Goal: Information Seeking & Learning: Learn about a topic

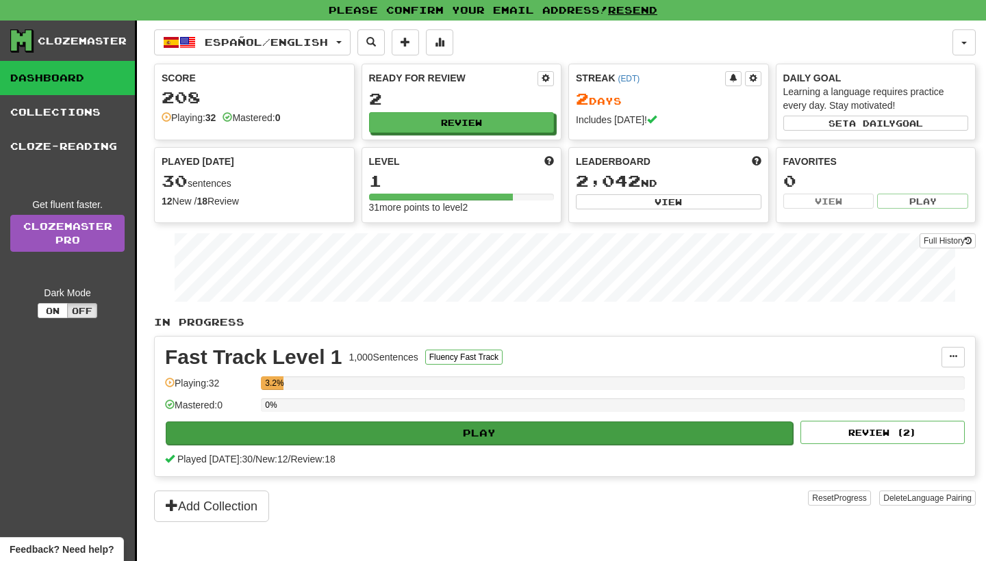
click at [464, 429] on button "Play" at bounding box center [479, 433] width 627 height 23
select select "**"
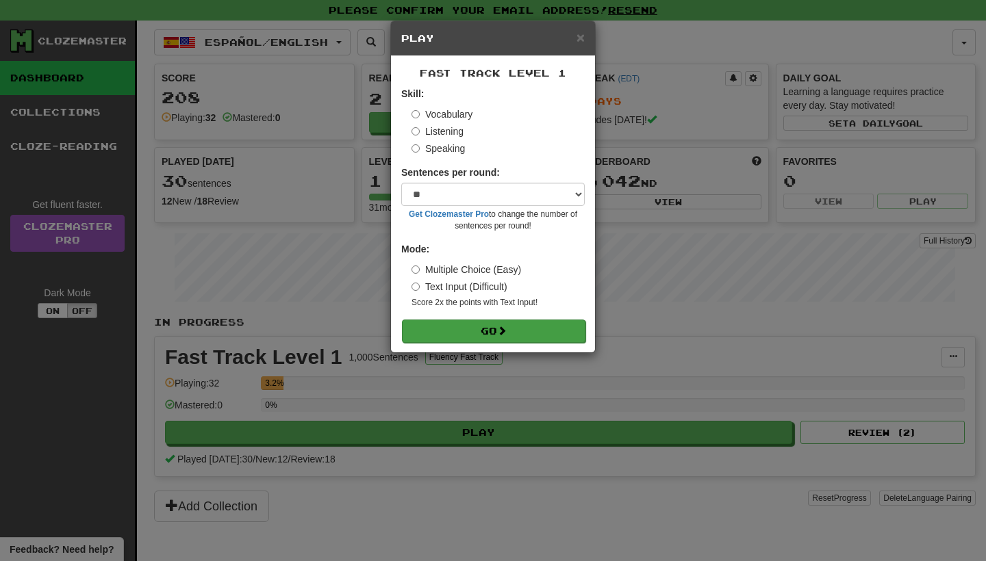
click at [474, 333] on button "Go" at bounding box center [493, 331] width 183 height 23
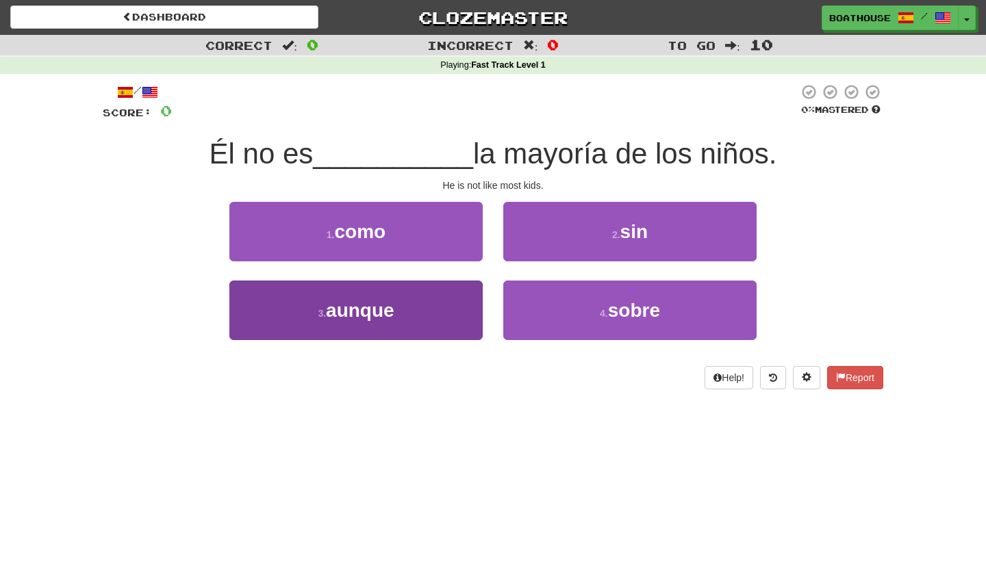
click at [390, 318] on span "aunque" at bounding box center [360, 310] width 68 height 21
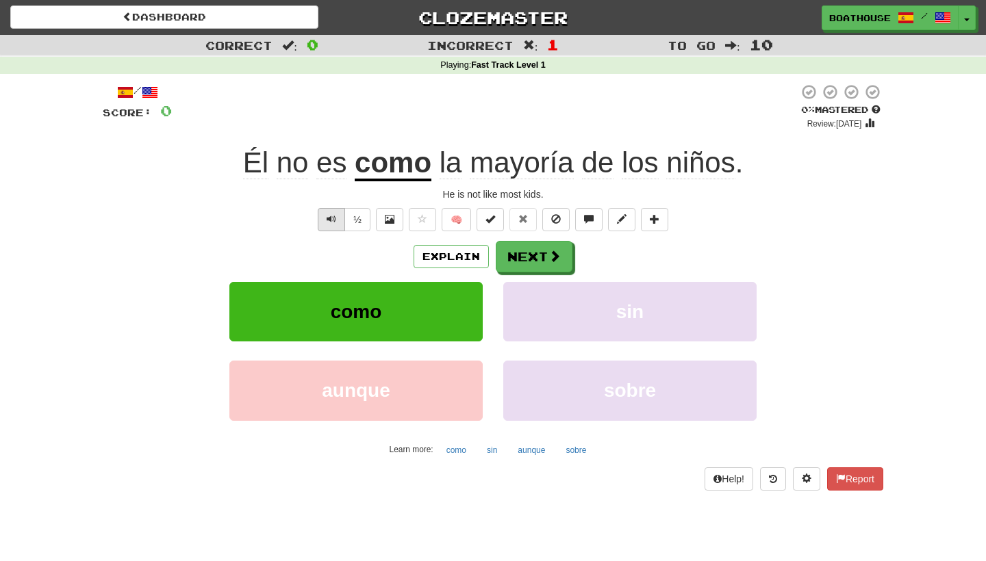
click at [331, 226] on button "Text-to-speech controls" at bounding box center [331, 219] width 27 height 23
click at [540, 255] on button "Next" at bounding box center [534, 257] width 77 height 31
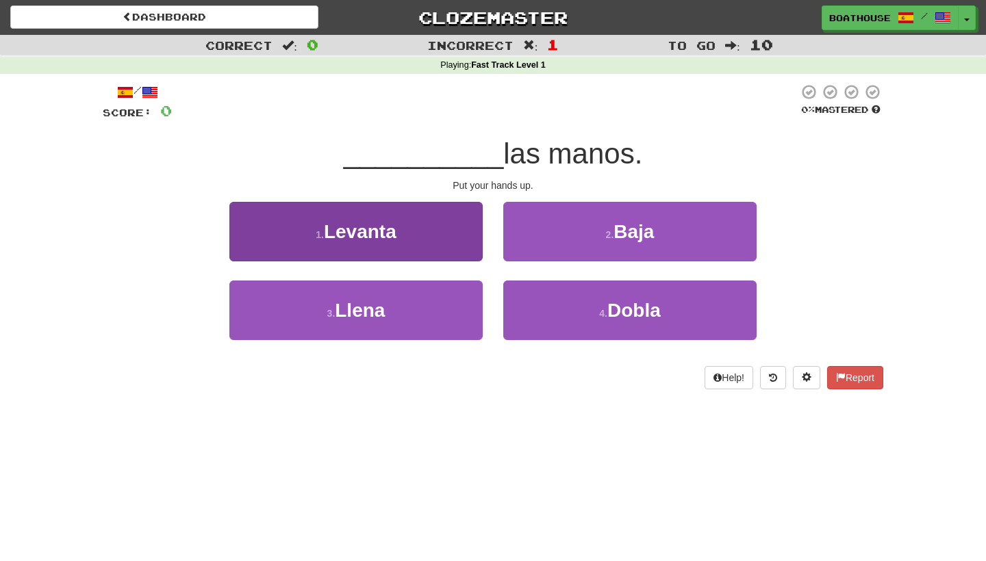
click at [413, 243] on button "1 . Levanta" at bounding box center [355, 232] width 253 height 60
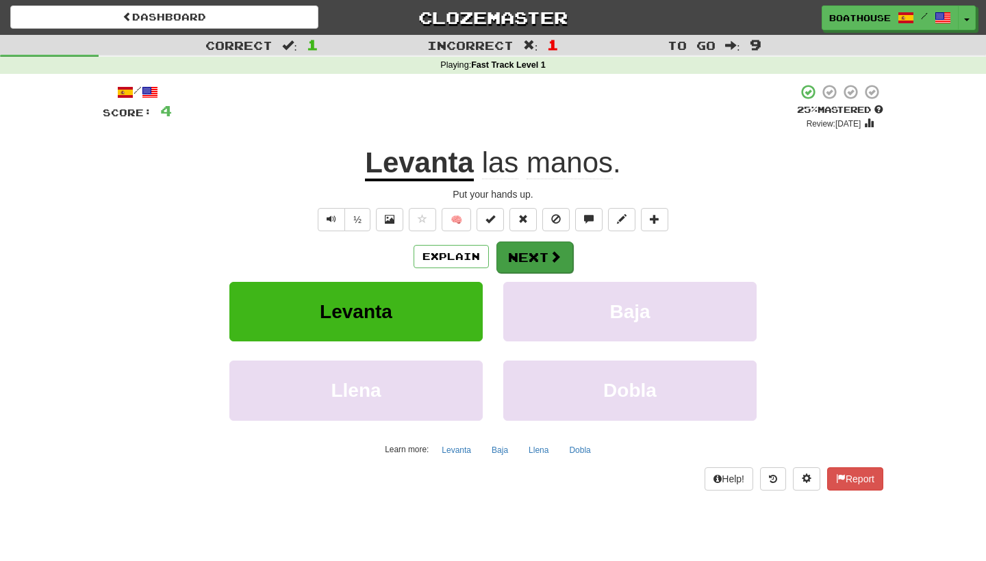
click at [535, 266] on button "Next" at bounding box center [534, 257] width 77 height 31
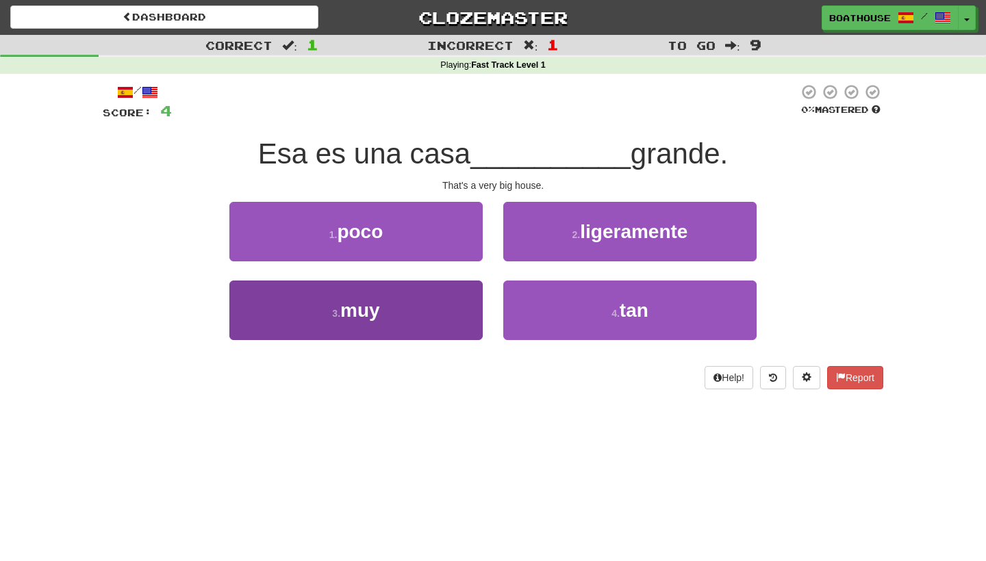
click at [407, 325] on button "3 . muy" at bounding box center [355, 311] width 253 height 60
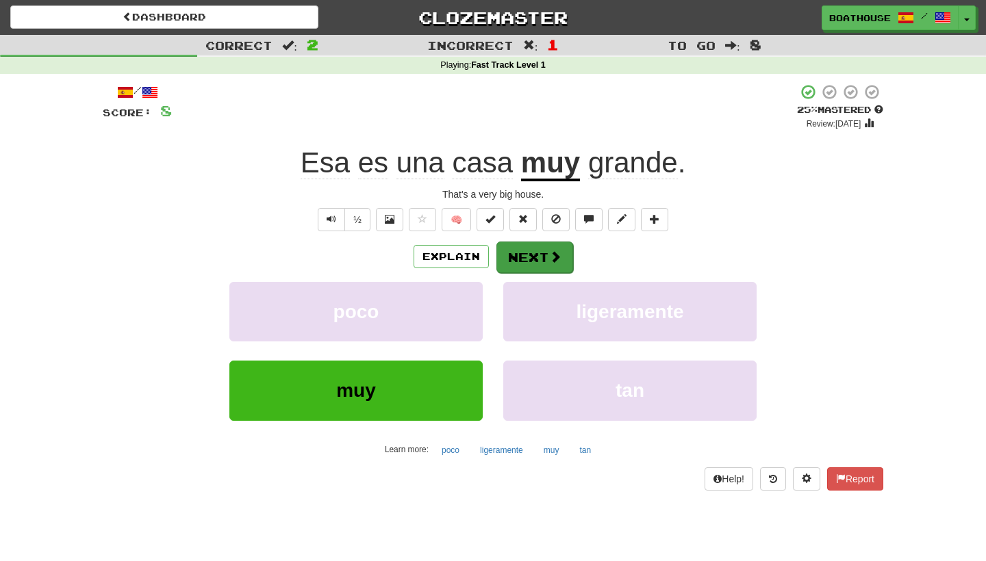
click at [551, 262] on span at bounding box center [555, 257] width 12 height 12
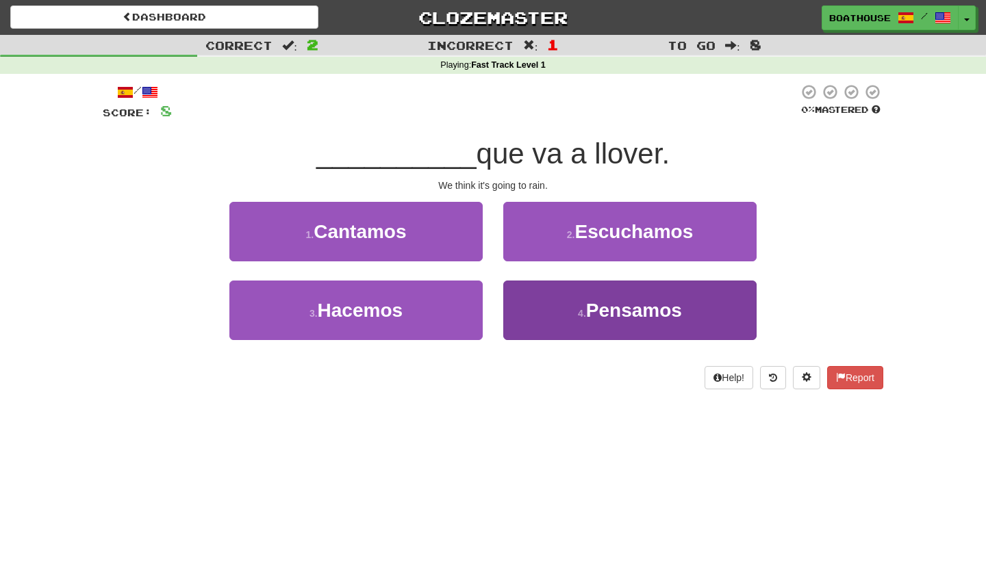
click at [596, 309] on span "Pensamos" at bounding box center [634, 310] width 96 height 21
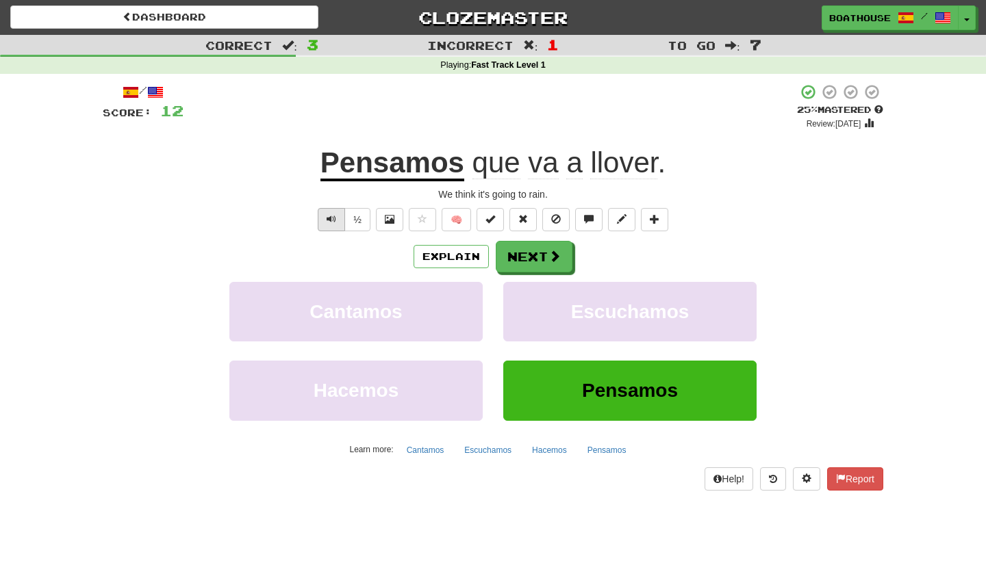
click at [332, 216] on span "Text-to-speech controls" at bounding box center [332, 219] width 10 height 10
click at [520, 263] on button "Next" at bounding box center [534, 257] width 77 height 31
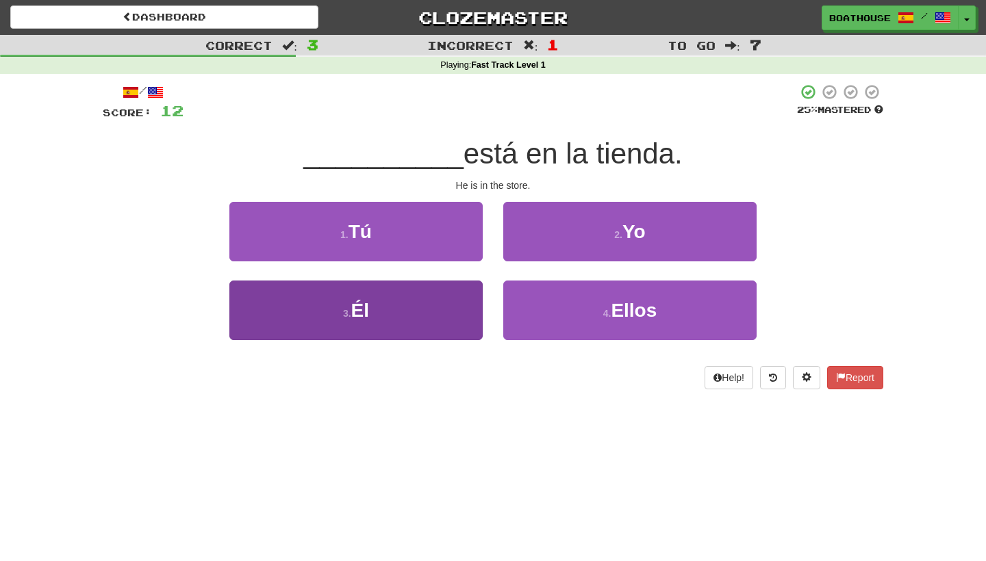
click at [399, 309] on button "3 . Él" at bounding box center [355, 311] width 253 height 60
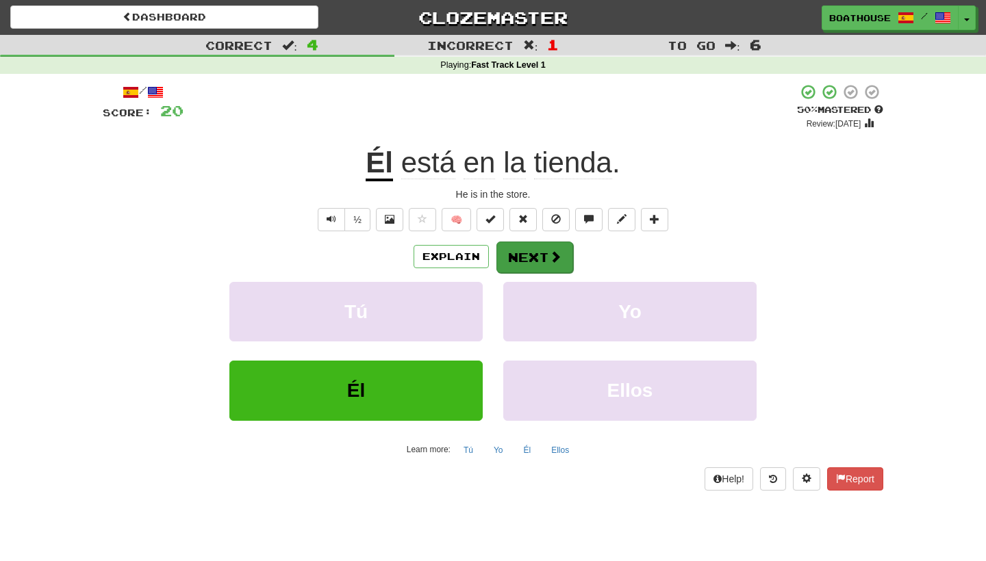
click at [538, 253] on button "Next" at bounding box center [534, 257] width 77 height 31
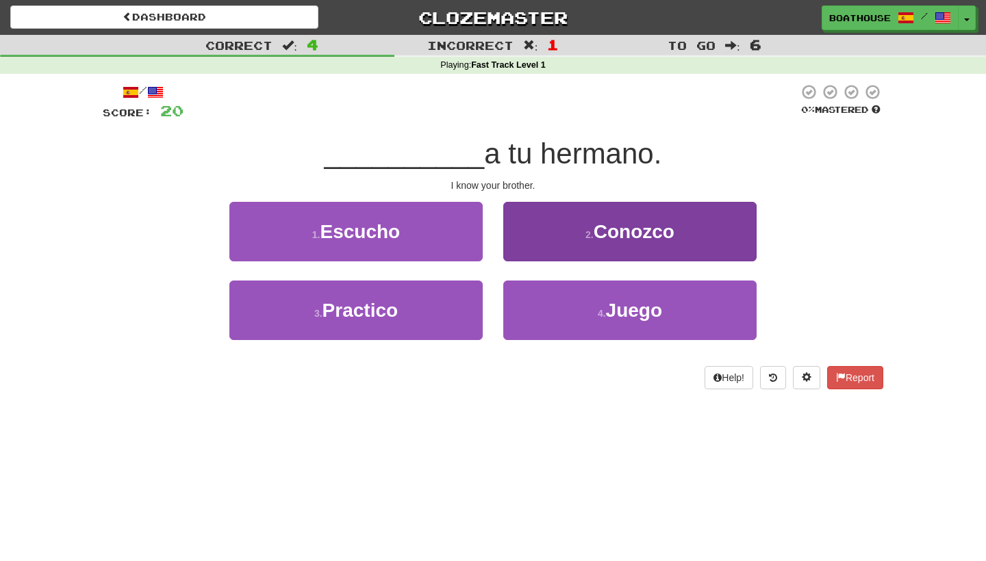
click at [568, 233] on button "2 . Conozco" at bounding box center [629, 232] width 253 height 60
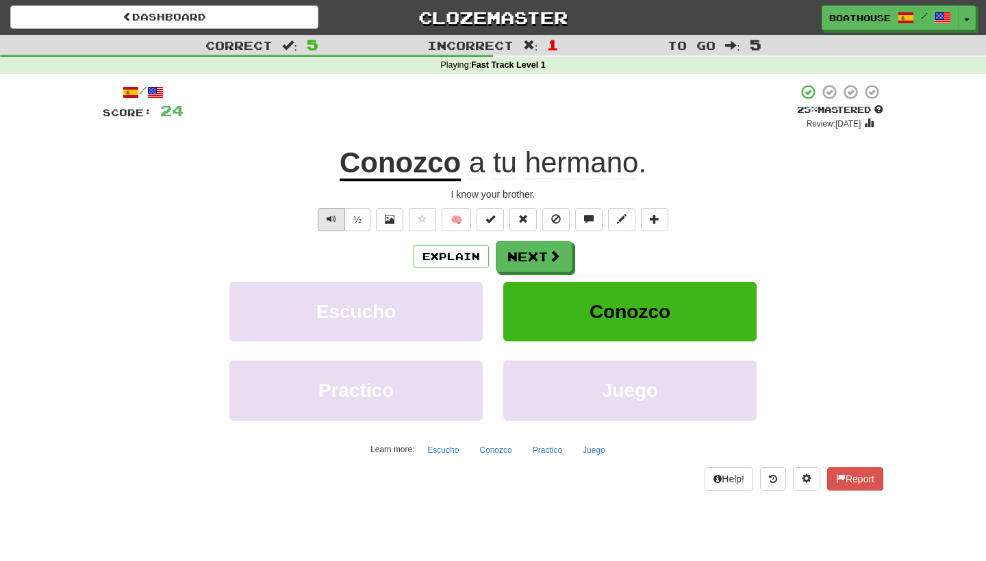
click at [322, 220] on button "Text-to-speech controls" at bounding box center [331, 219] width 27 height 23
click at [519, 247] on button "Next" at bounding box center [534, 257] width 77 height 31
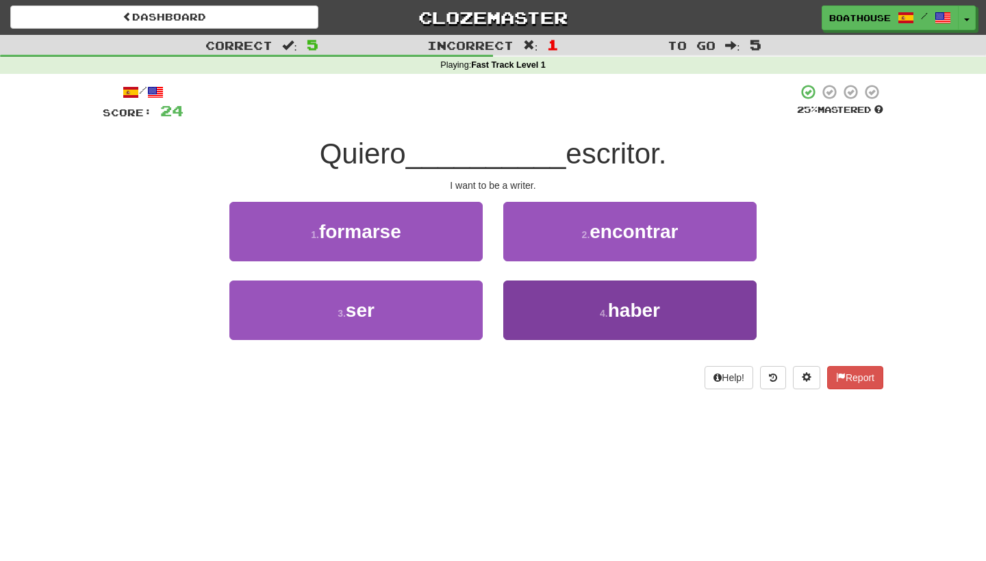
click at [602, 294] on button "4 . haber" at bounding box center [629, 311] width 253 height 60
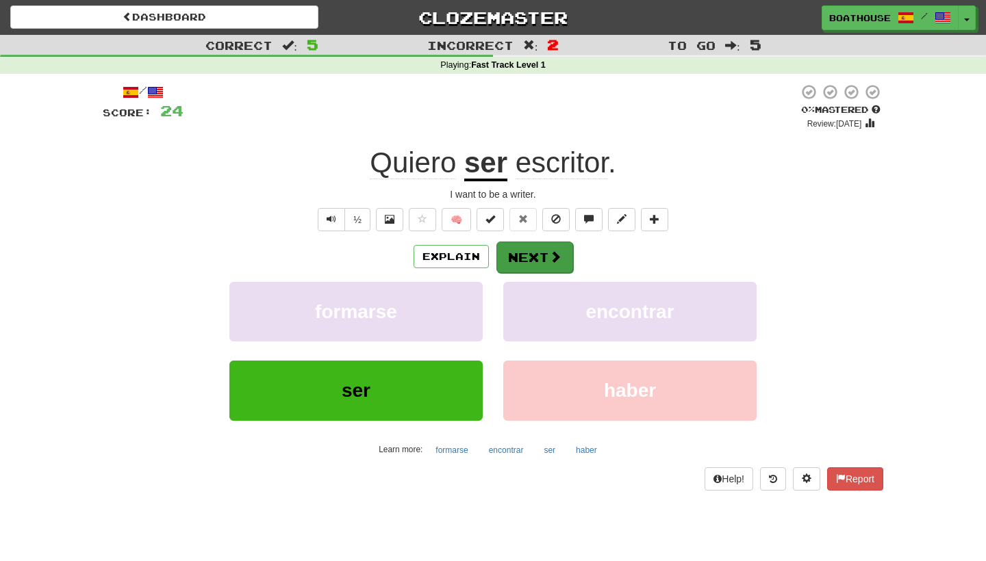
click at [527, 265] on button "Next" at bounding box center [534, 257] width 77 height 31
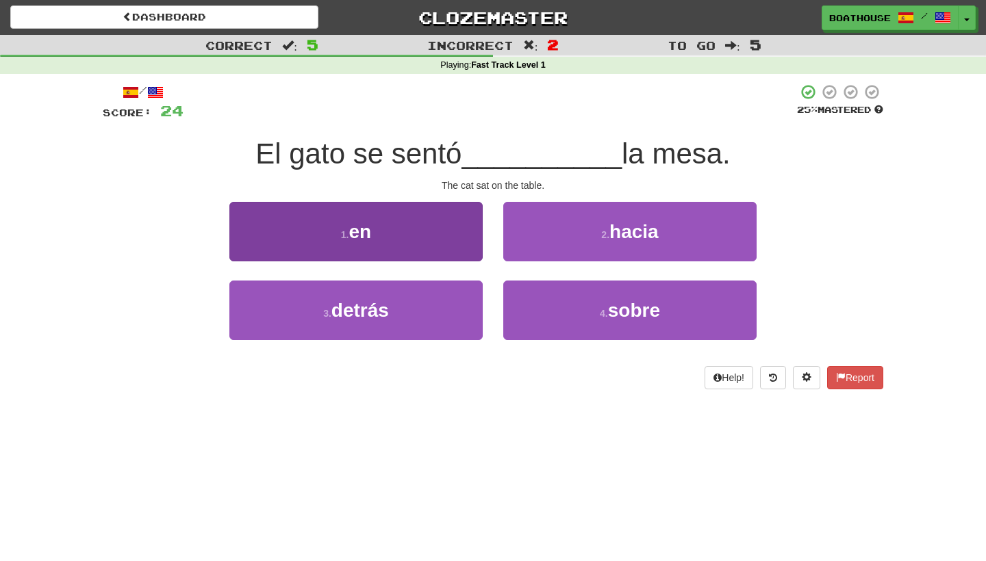
click at [436, 247] on button "1 . en" at bounding box center [355, 232] width 253 height 60
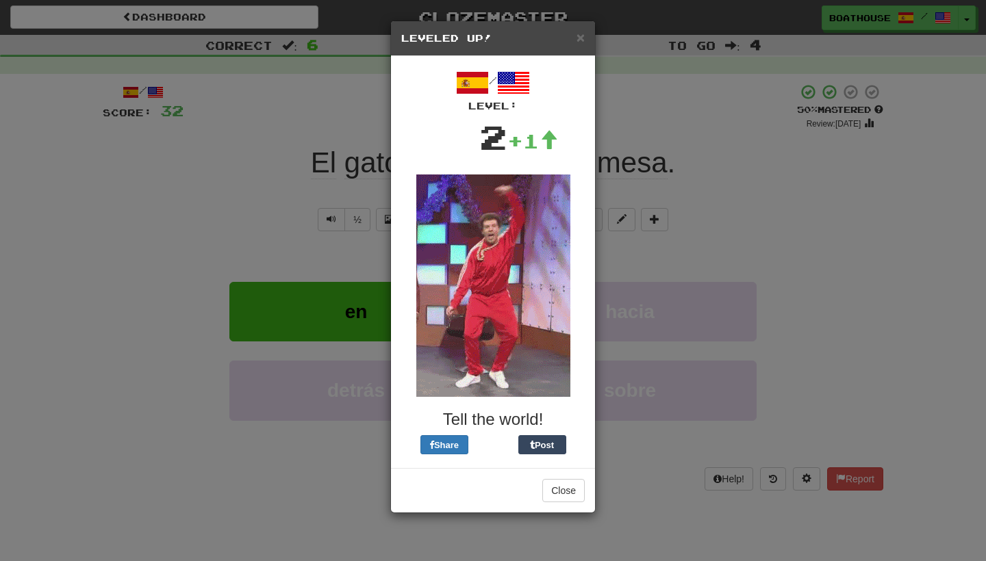
click at [587, 40] on div "× Leveled Up!" at bounding box center [493, 38] width 204 height 35
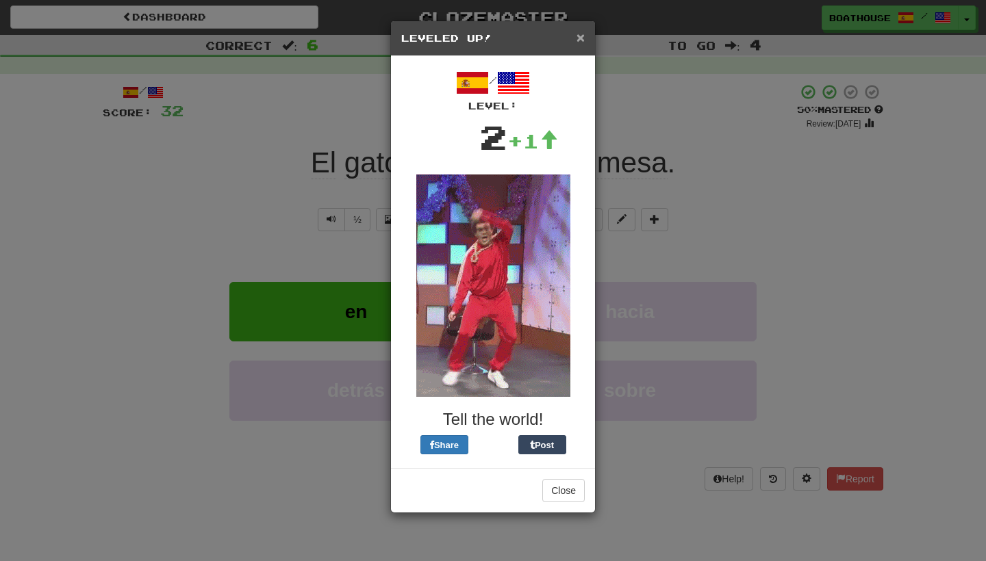
click at [578, 38] on span "×" at bounding box center [580, 37] width 8 height 16
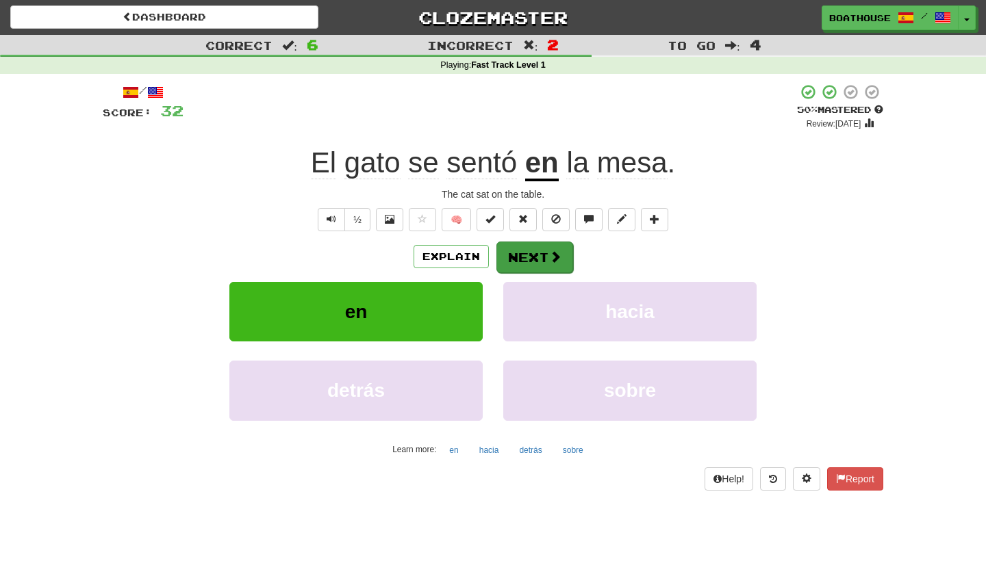
click at [558, 261] on span at bounding box center [555, 257] width 12 height 12
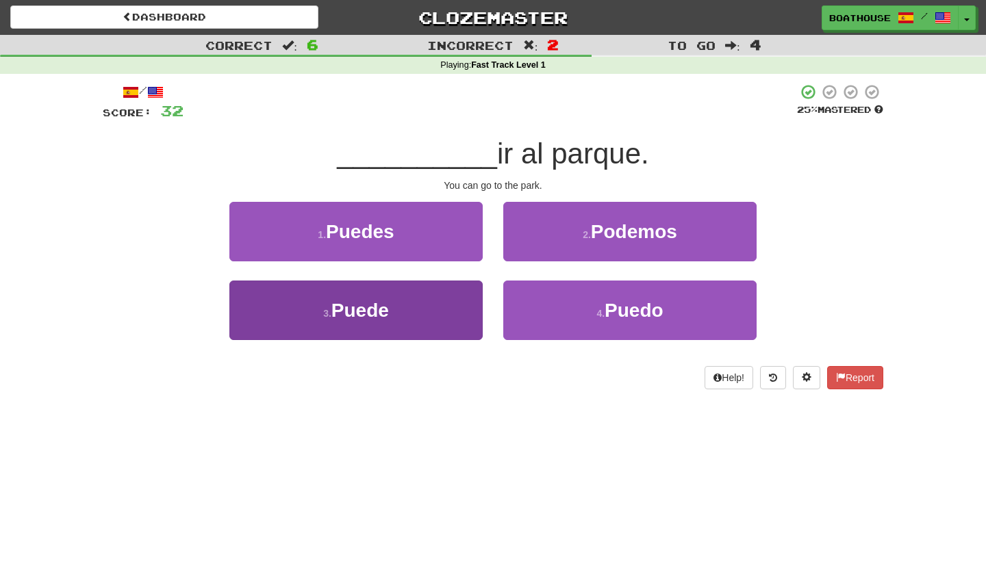
click at [391, 304] on button "3 . Puede" at bounding box center [355, 311] width 253 height 60
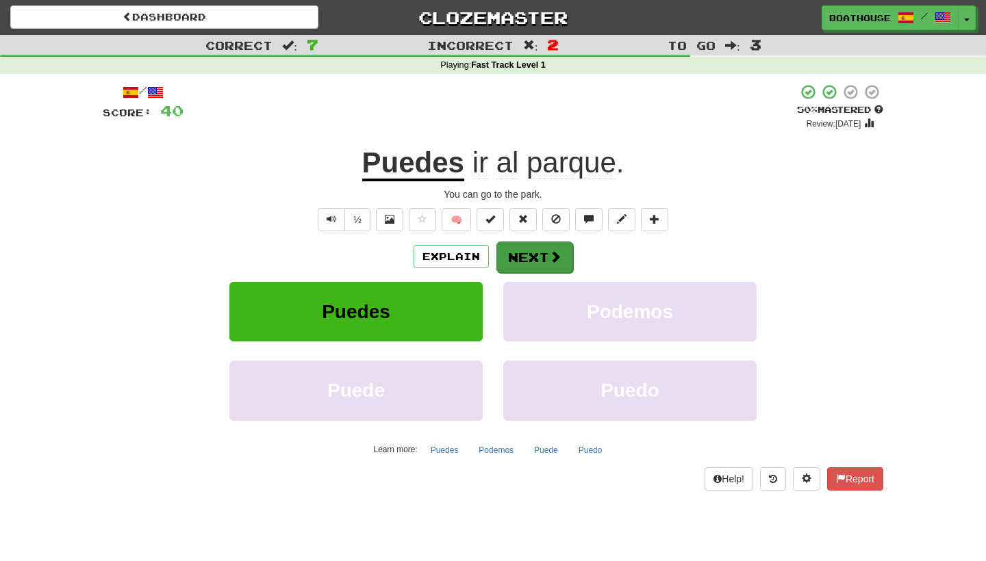
click at [537, 257] on button "Next" at bounding box center [534, 257] width 77 height 31
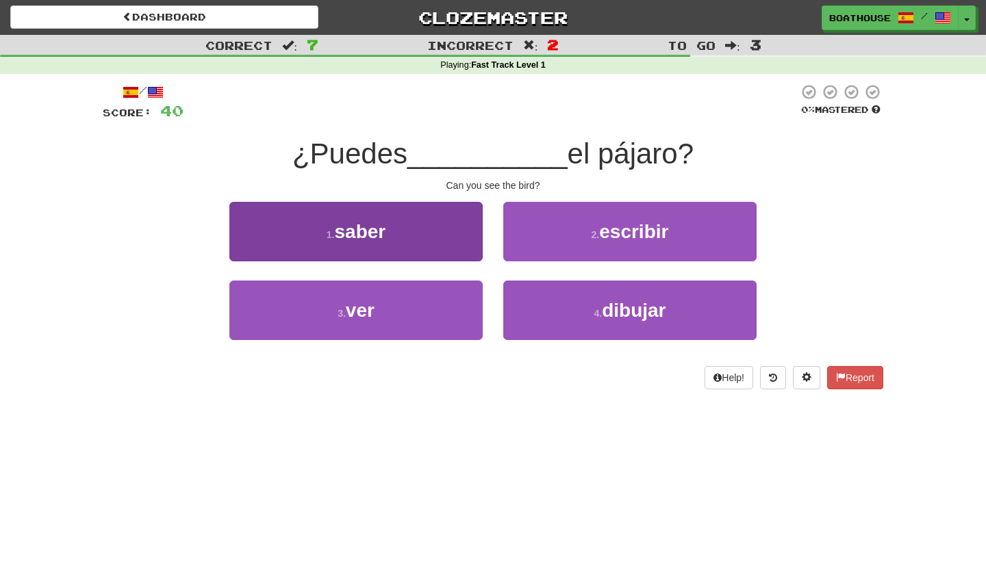
click at [461, 244] on button "1 . saber" at bounding box center [355, 232] width 253 height 60
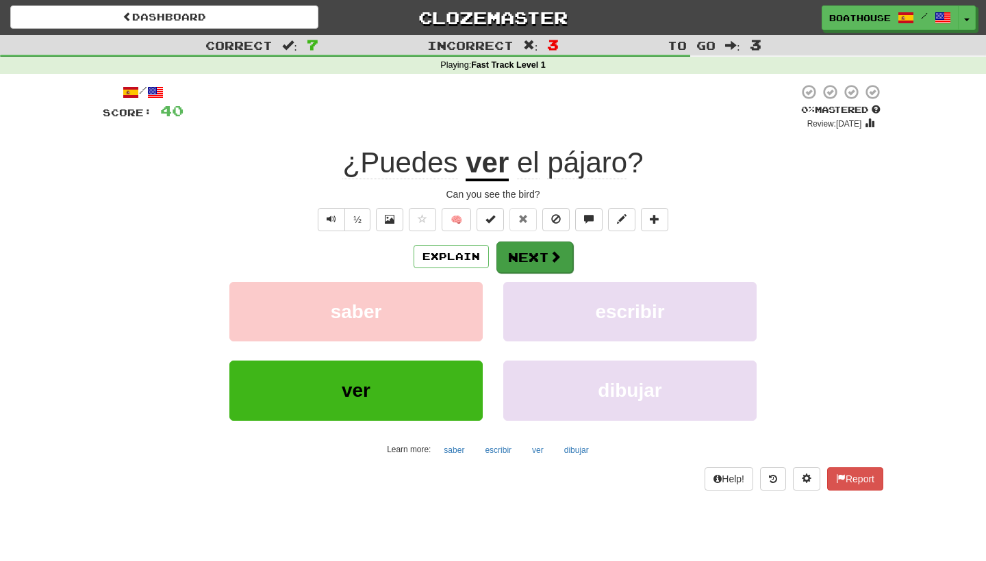
click at [542, 267] on button "Next" at bounding box center [534, 257] width 77 height 31
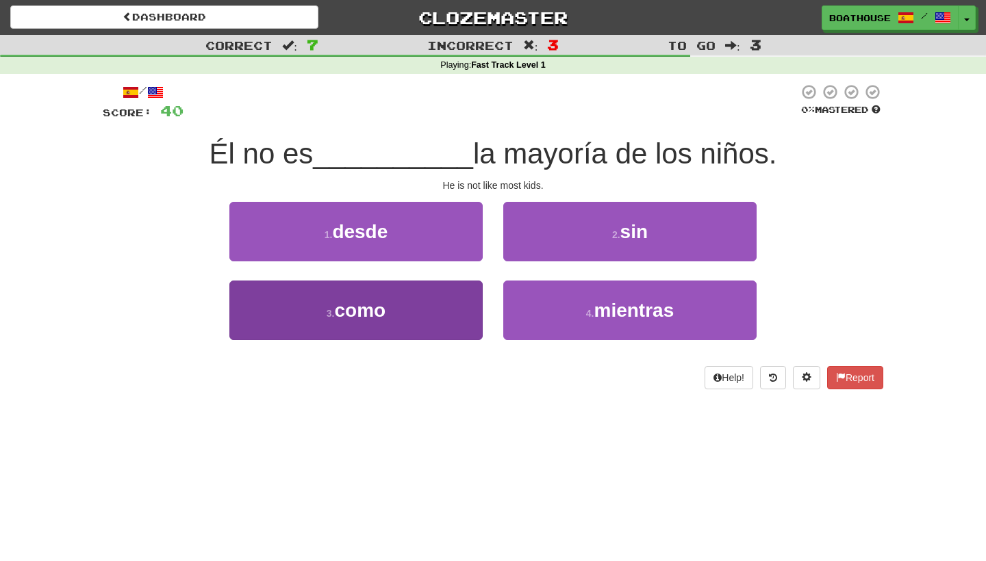
click at [443, 314] on button "3 . como" at bounding box center [355, 311] width 253 height 60
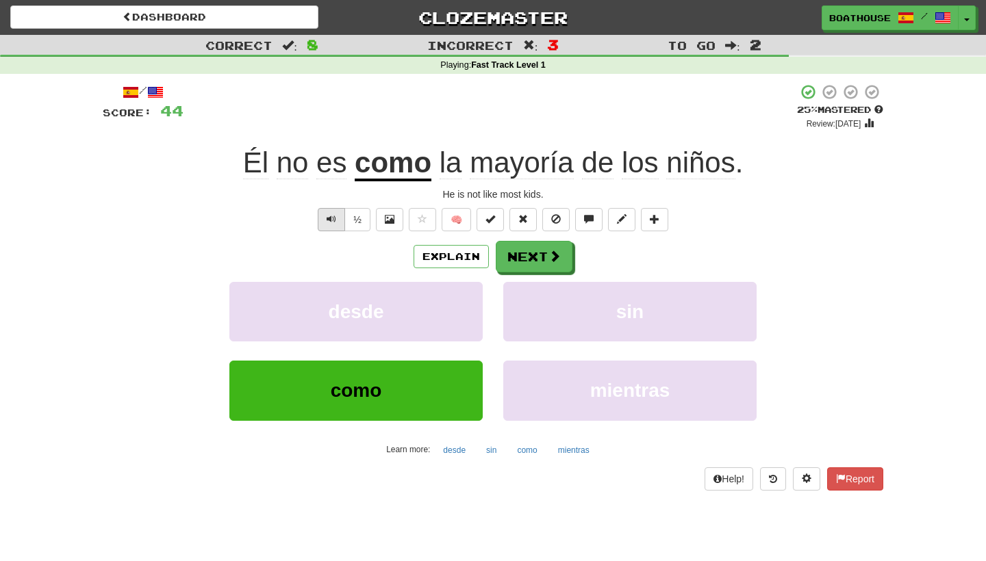
click at [331, 223] on button "Text-to-speech controls" at bounding box center [331, 219] width 27 height 23
click at [538, 255] on button "Next" at bounding box center [534, 257] width 77 height 31
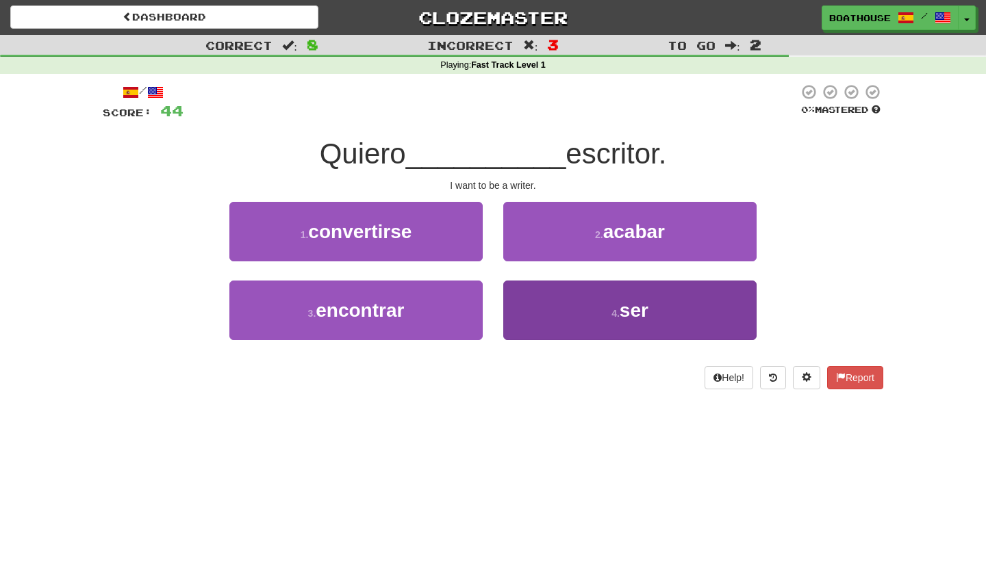
click at [585, 308] on button "4 . ser" at bounding box center [629, 311] width 253 height 60
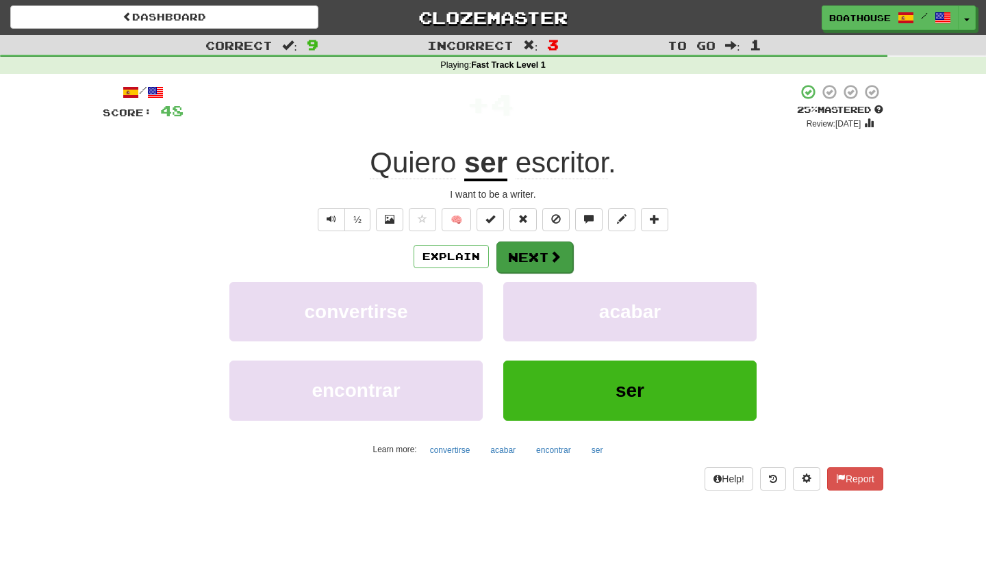
click at [531, 255] on button "Next" at bounding box center [534, 257] width 77 height 31
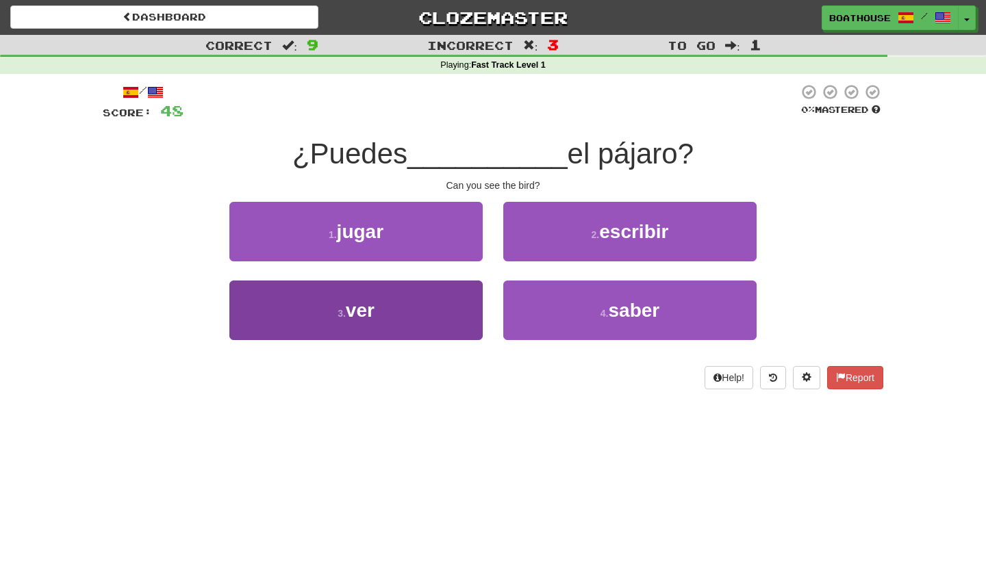
click at [441, 319] on button "3 . ver" at bounding box center [355, 311] width 253 height 60
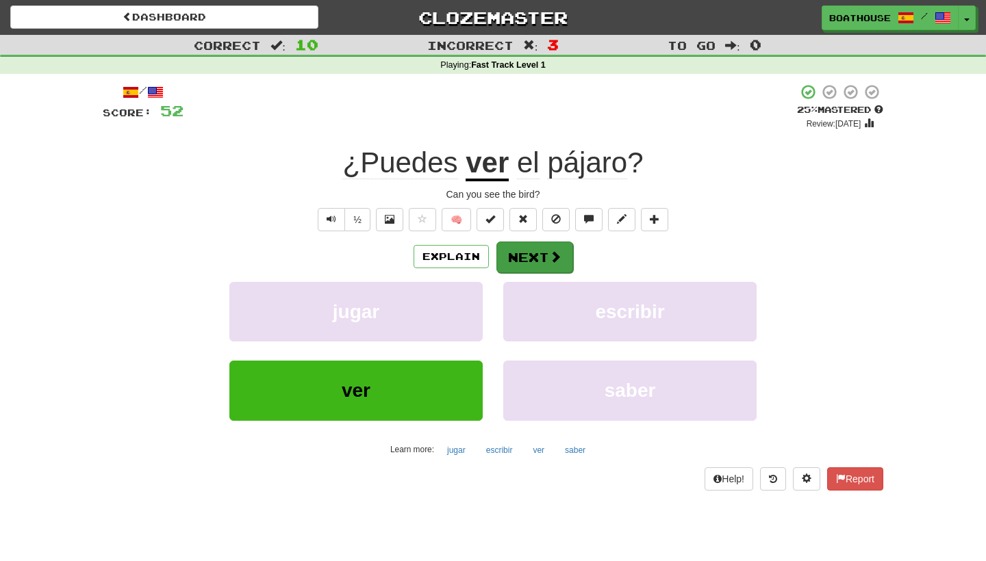
click at [521, 266] on button "Next" at bounding box center [534, 257] width 77 height 31
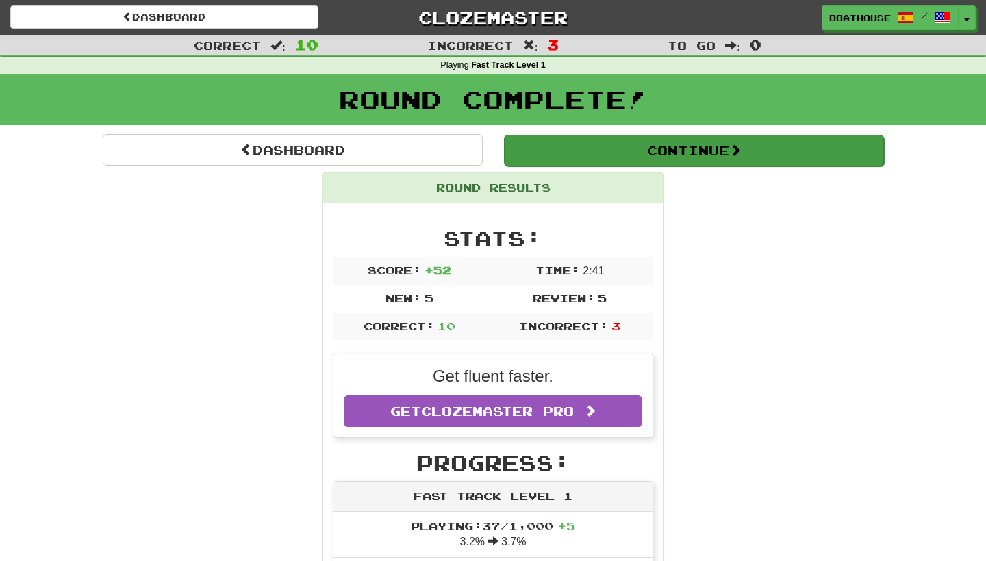
click at [601, 146] on button "Continue" at bounding box center [694, 150] width 380 height 31
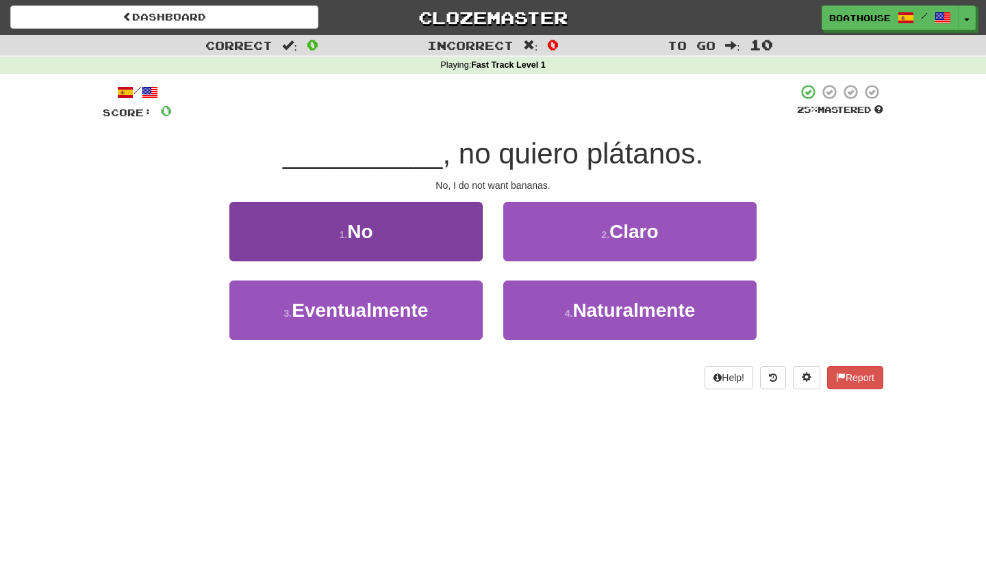
click at [427, 236] on button "1 . No" at bounding box center [355, 232] width 253 height 60
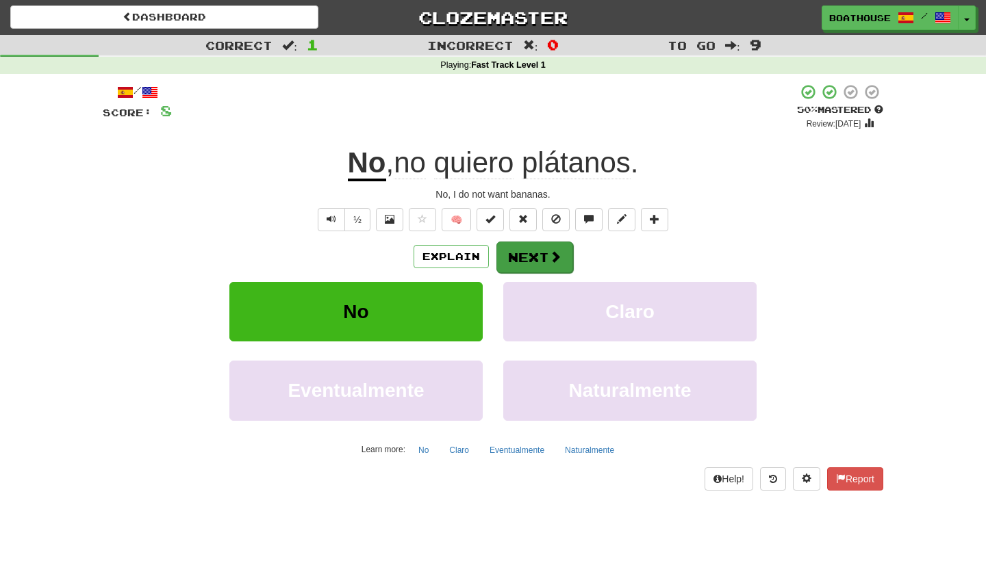
click at [536, 264] on button "Next" at bounding box center [534, 257] width 77 height 31
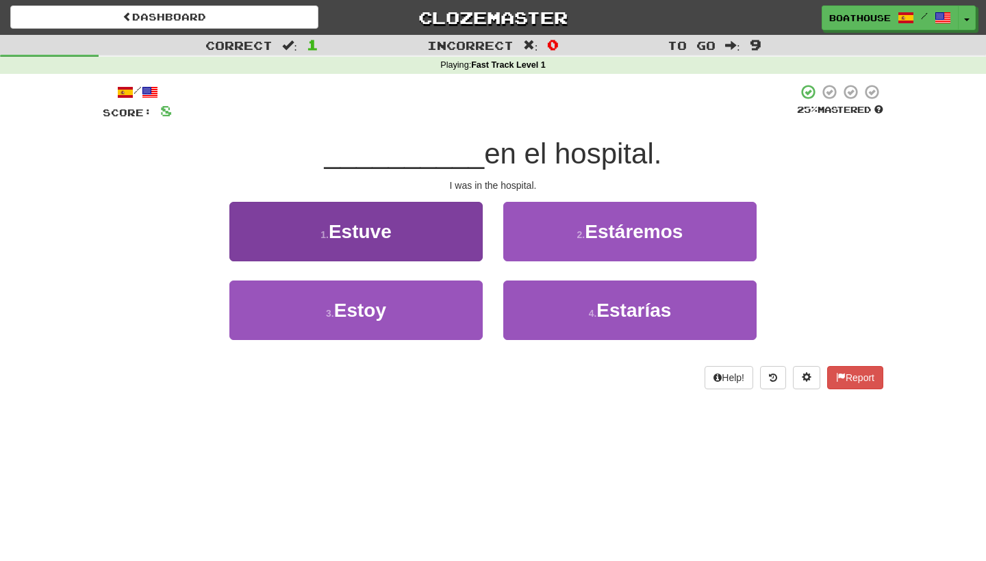
click at [450, 240] on button "1 . Estuve" at bounding box center [355, 232] width 253 height 60
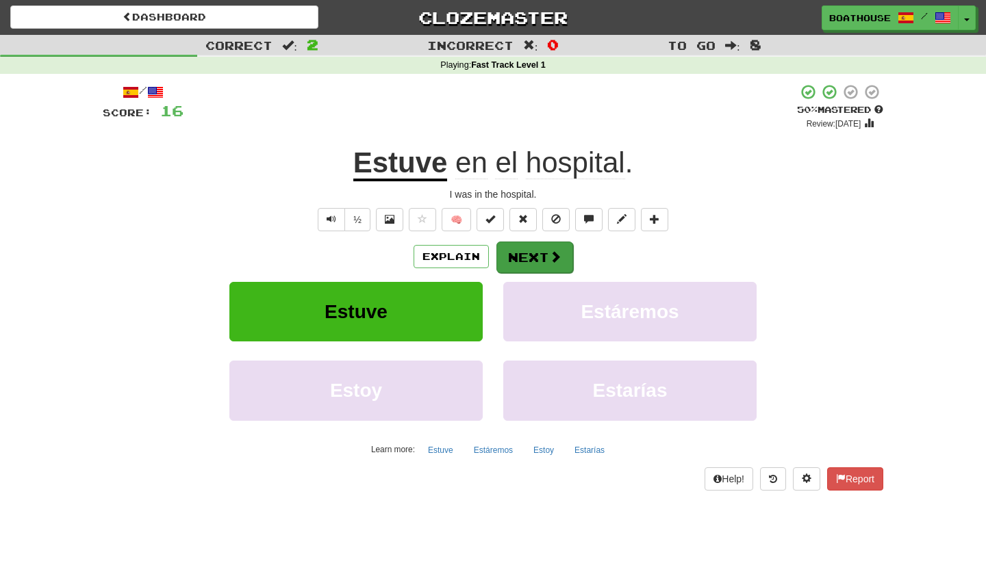
click at [537, 261] on button "Next" at bounding box center [534, 257] width 77 height 31
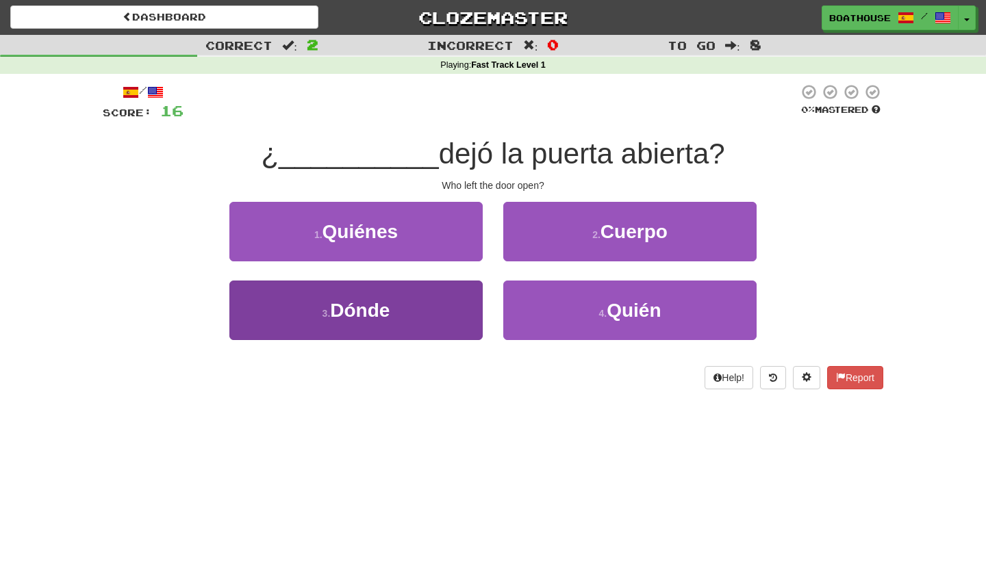
click at [369, 314] on span "Dónde" at bounding box center [360, 310] width 60 height 21
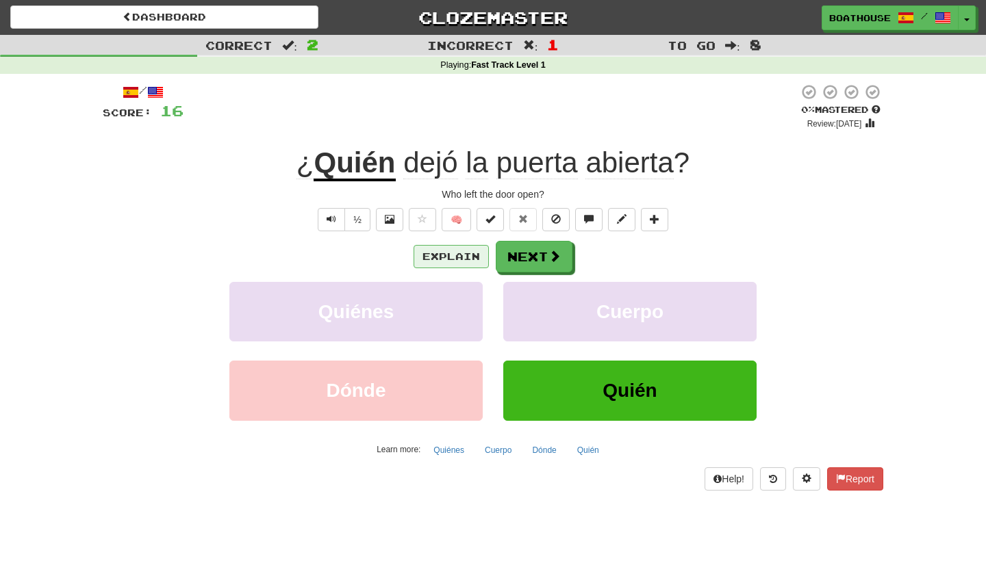
click at [432, 250] on button "Explain" at bounding box center [451, 256] width 75 height 23
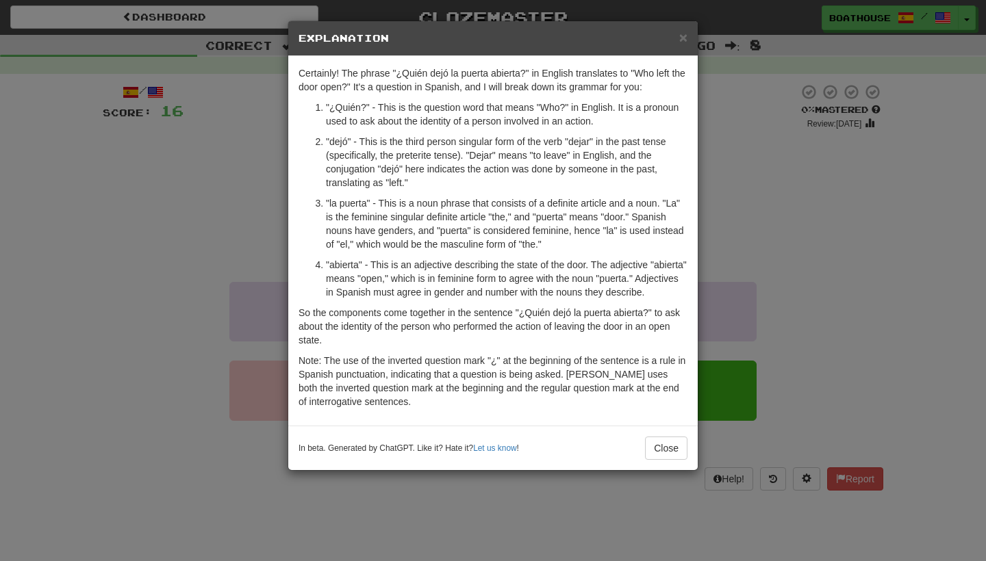
click at [231, 249] on div "× Explanation Certainly! The phrase "¿Quién dejó la puerta abierta?" in English…" at bounding box center [493, 280] width 986 height 561
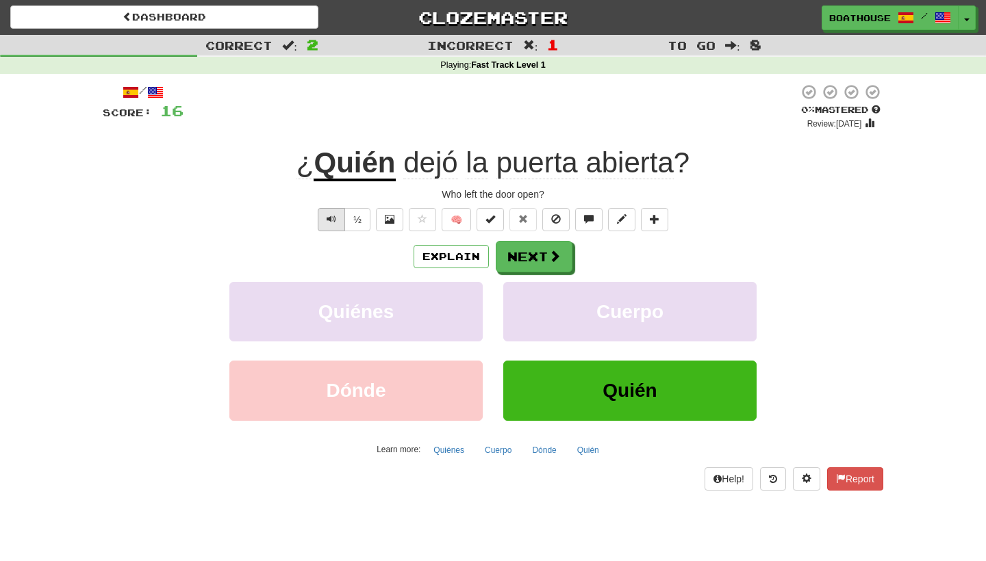
click at [333, 219] on span "Text-to-speech controls" at bounding box center [332, 219] width 10 height 10
click at [544, 261] on button "Next" at bounding box center [534, 257] width 77 height 31
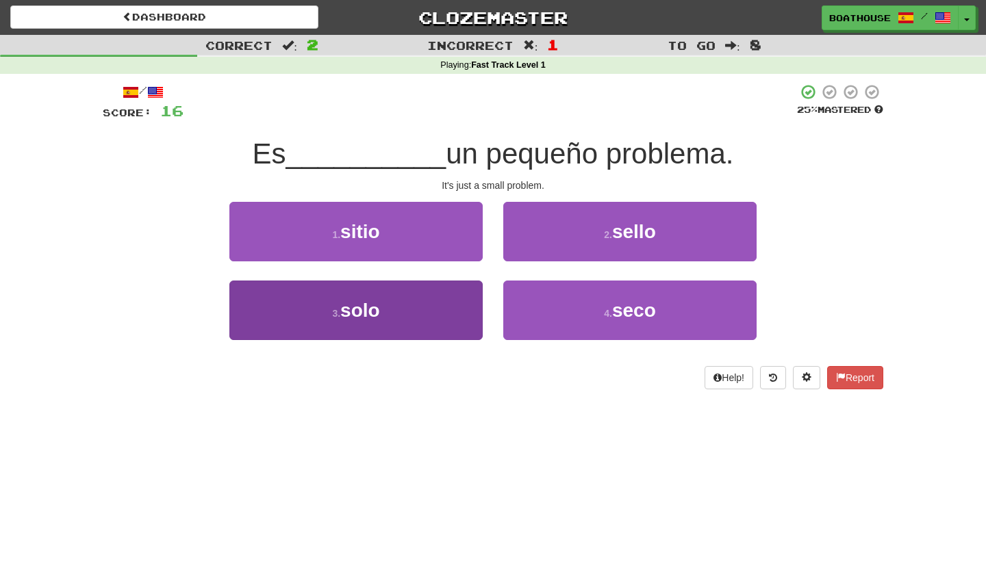
click at [431, 294] on button "3 . solo" at bounding box center [355, 311] width 253 height 60
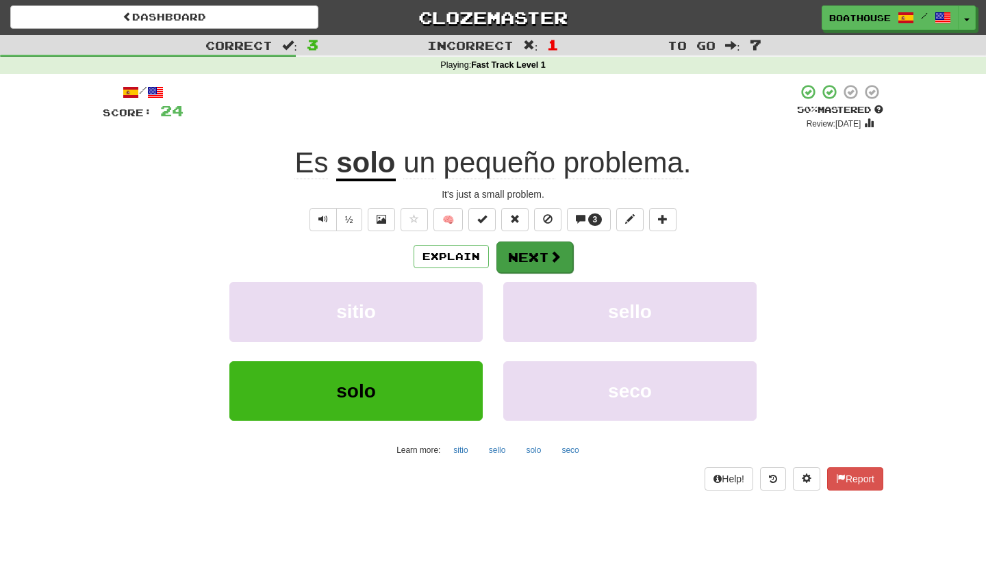
click at [552, 257] on span at bounding box center [555, 257] width 12 height 12
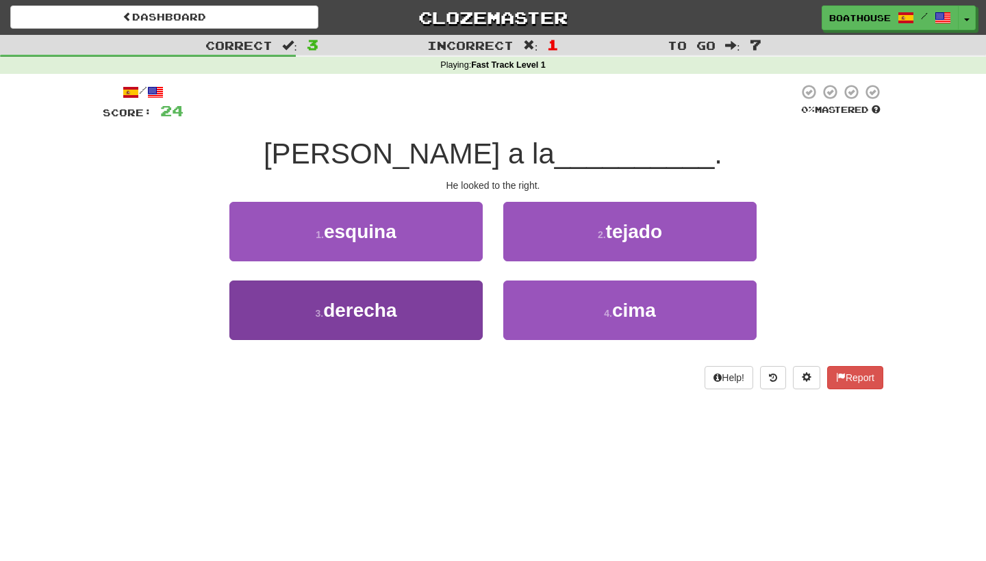
click at [436, 314] on button "3 . derecha" at bounding box center [355, 311] width 253 height 60
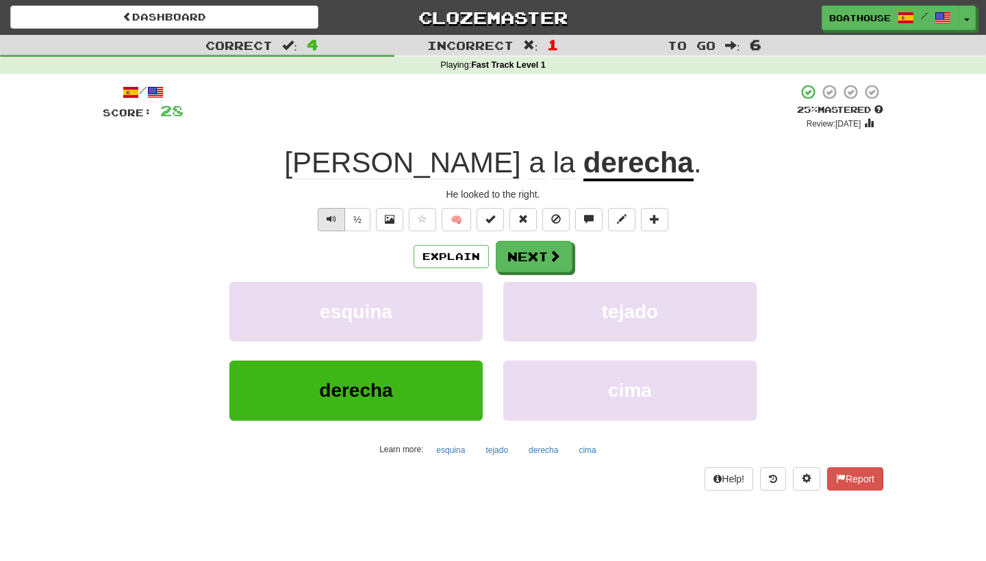
click at [342, 220] on button "Text-to-speech controls" at bounding box center [331, 219] width 27 height 23
click at [529, 263] on button "Next" at bounding box center [534, 257] width 77 height 31
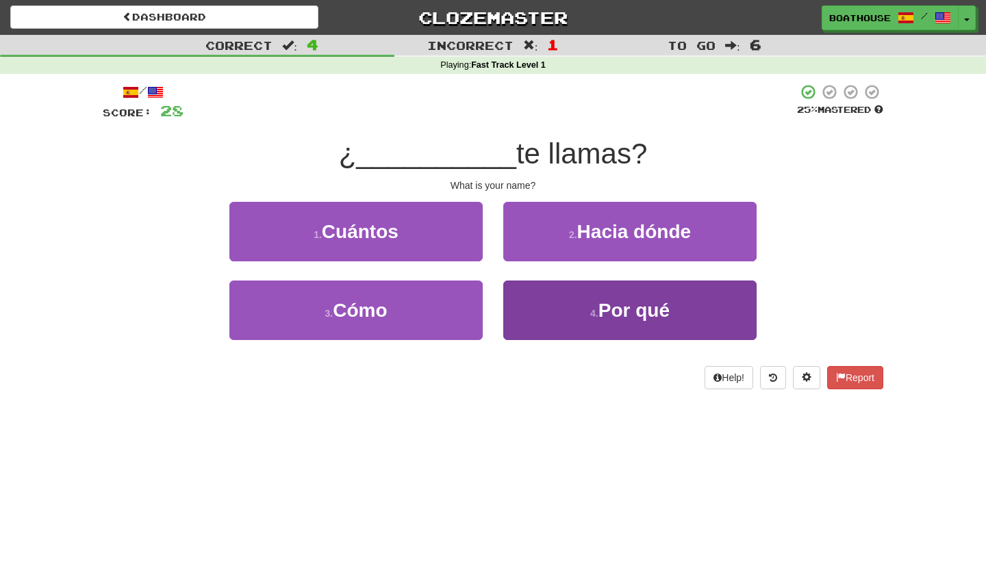
click at [576, 302] on button "4 . Por qué" at bounding box center [629, 311] width 253 height 60
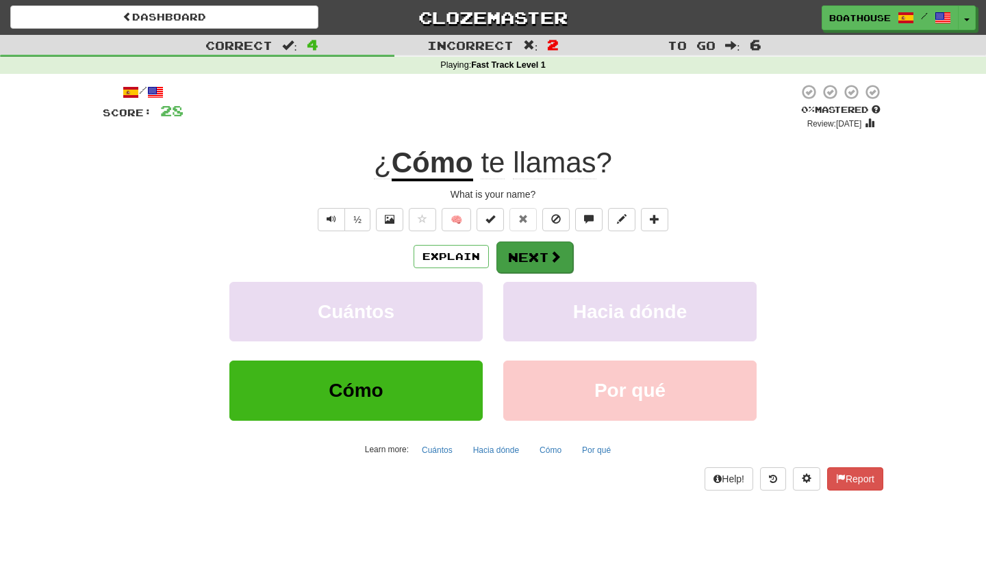
click at [559, 258] on span at bounding box center [555, 257] width 12 height 12
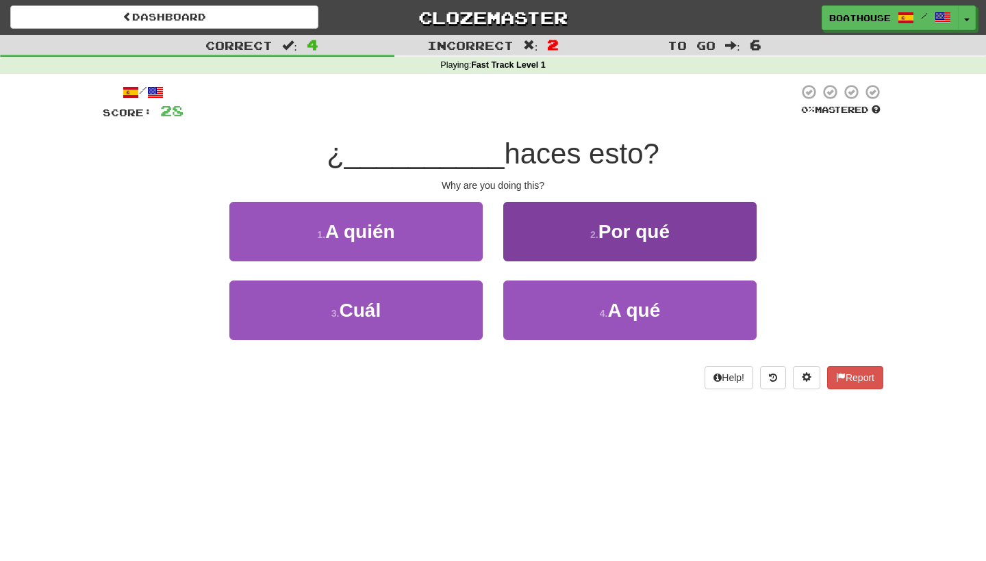
click at [566, 223] on button "2 . Por qué" at bounding box center [629, 232] width 253 height 60
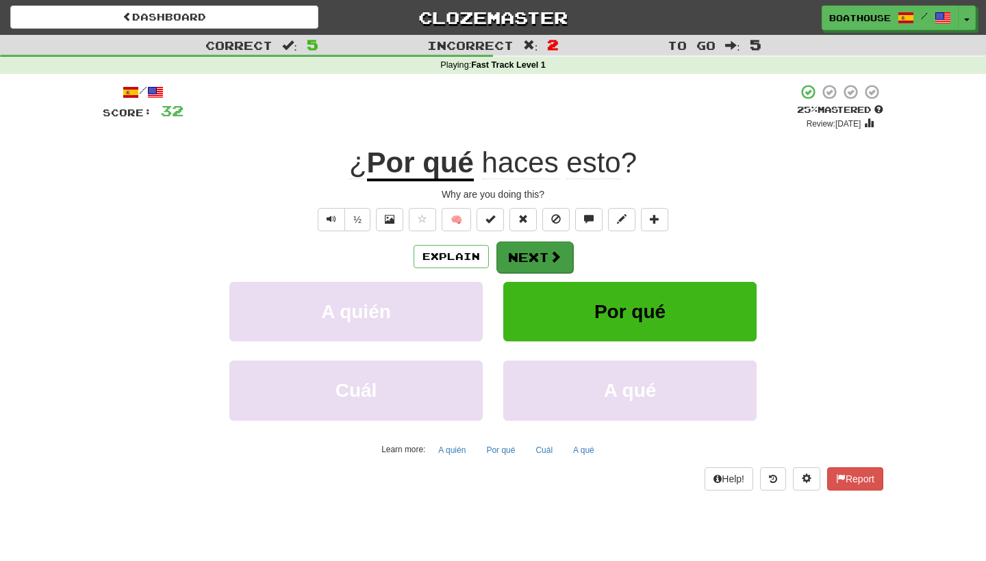
click at [518, 253] on button "Next" at bounding box center [534, 257] width 77 height 31
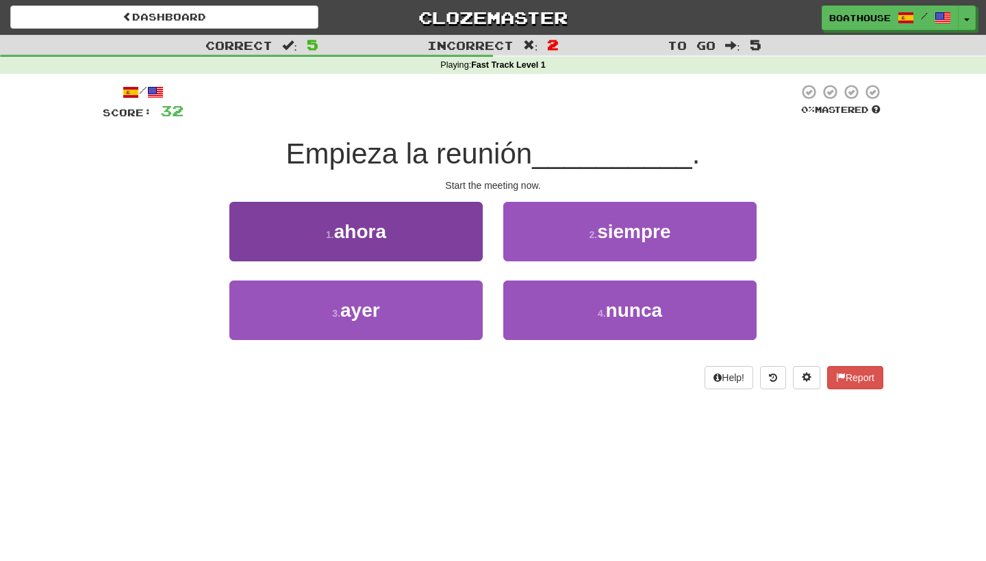
click at [375, 227] on span "ahora" at bounding box center [360, 231] width 52 height 21
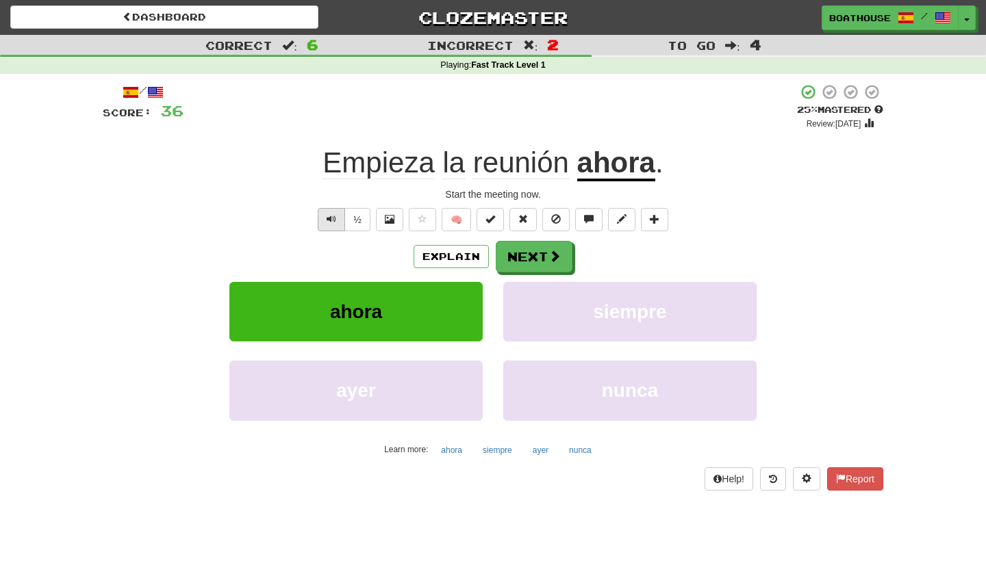
click at [341, 222] on button "Text-to-speech controls" at bounding box center [331, 219] width 27 height 23
click at [522, 257] on button "Next" at bounding box center [534, 257] width 77 height 31
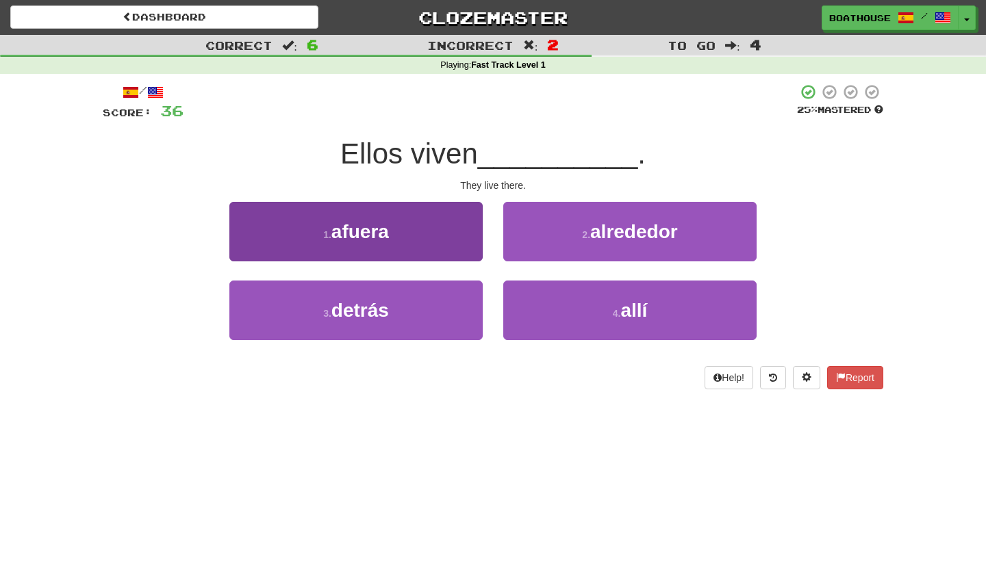
click at [408, 229] on button "1 . afuera" at bounding box center [355, 232] width 253 height 60
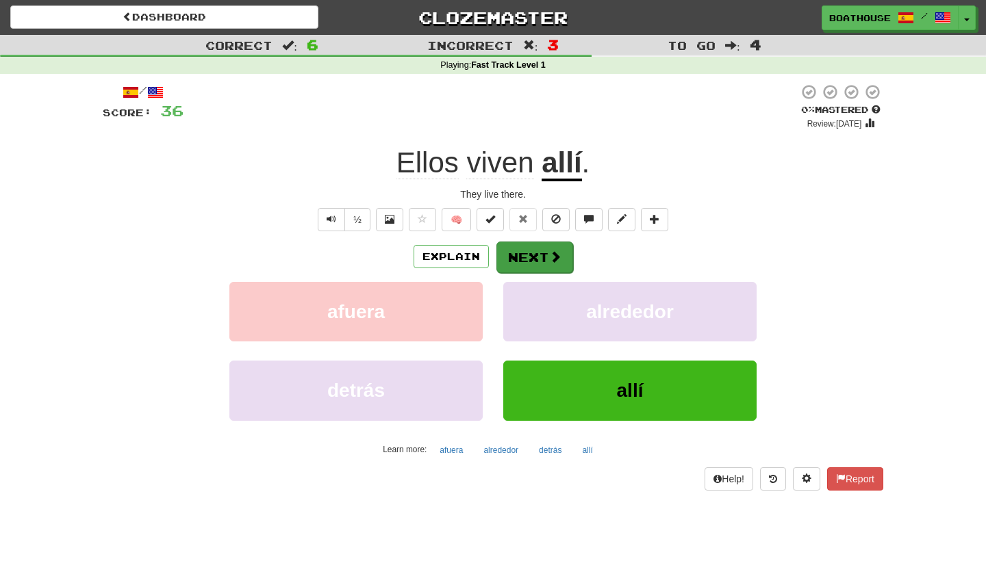
click at [518, 255] on button "Next" at bounding box center [534, 257] width 77 height 31
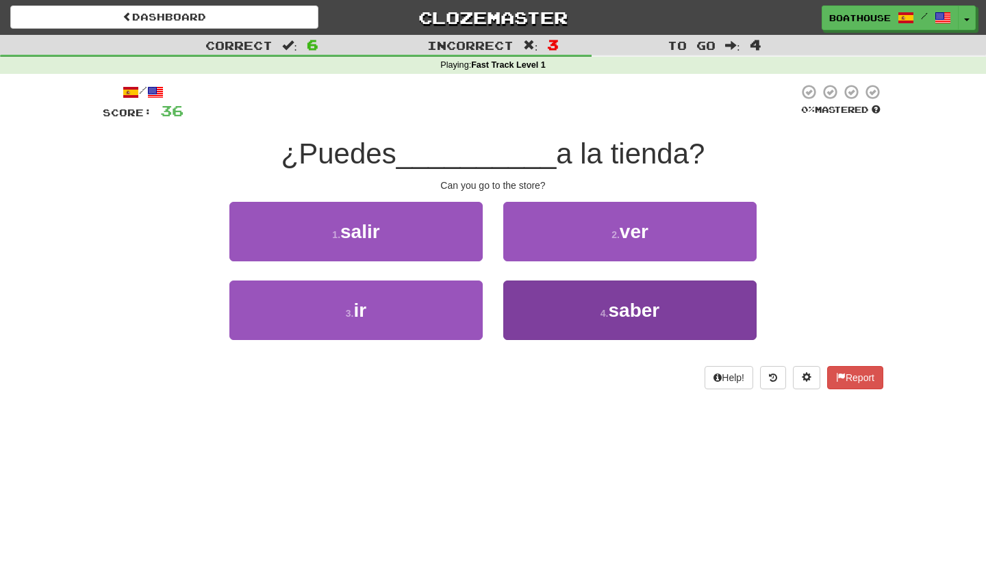
click at [584, 312] on button "4 . saber" at bounding box center [629, 311] width 253 height 60
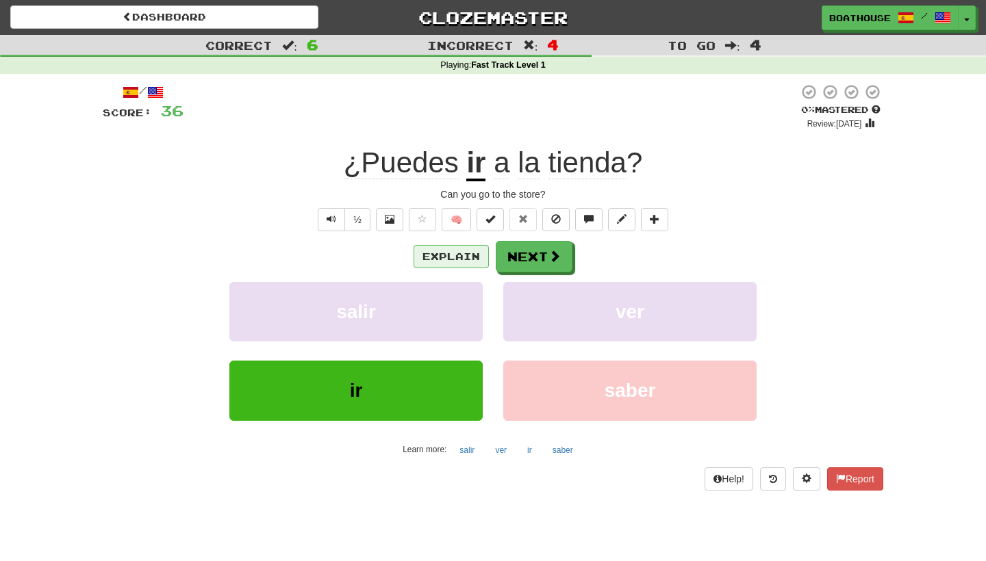
click at [471, 255] on button "Explain" at bounding box center [451, 256] width 75 height 23
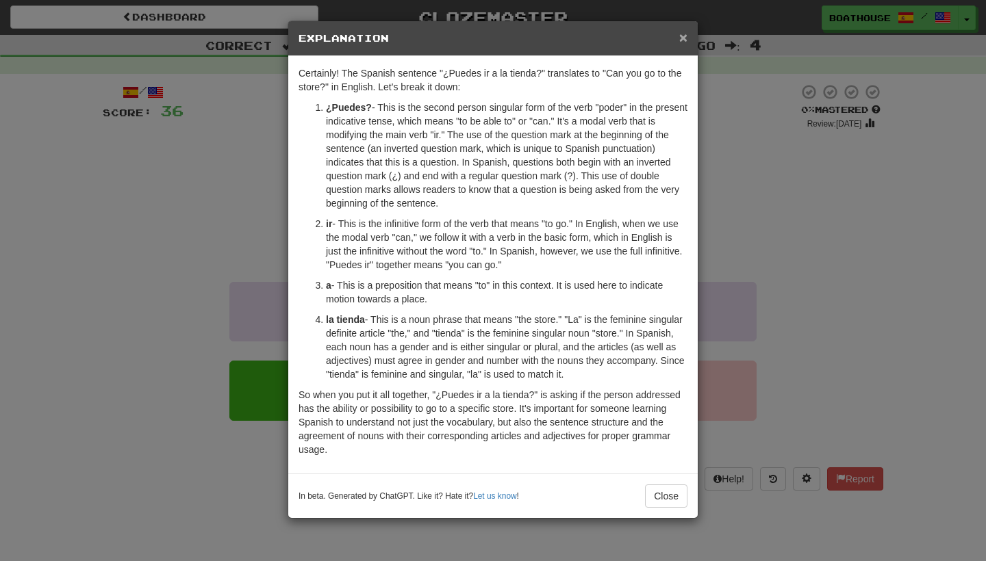
click at [682, 40] on span "×" at bounding box center [683, 37] width 8 height 16
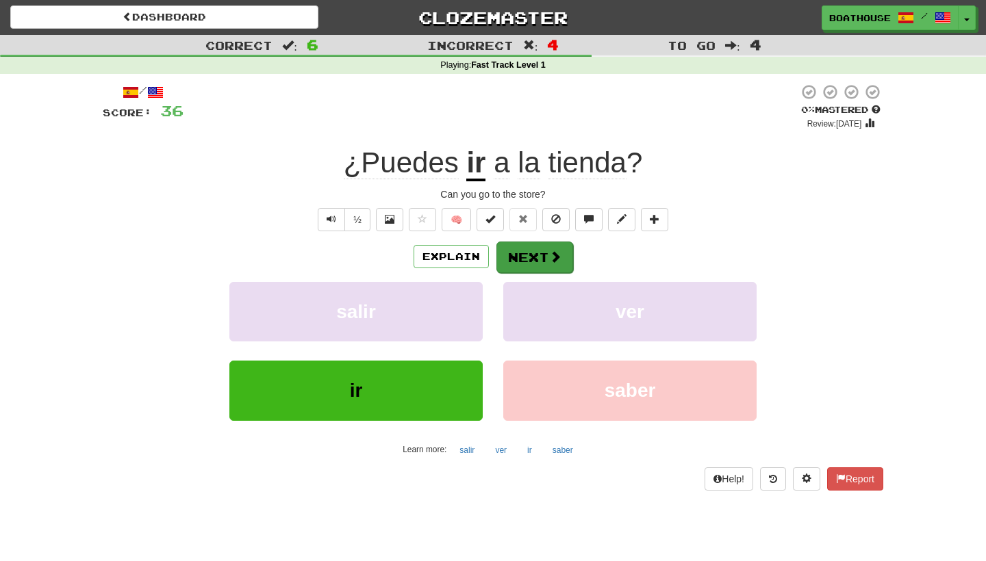
click at [530, 258] on button "Next" at bounding box center [534, 257] width 77 height 31
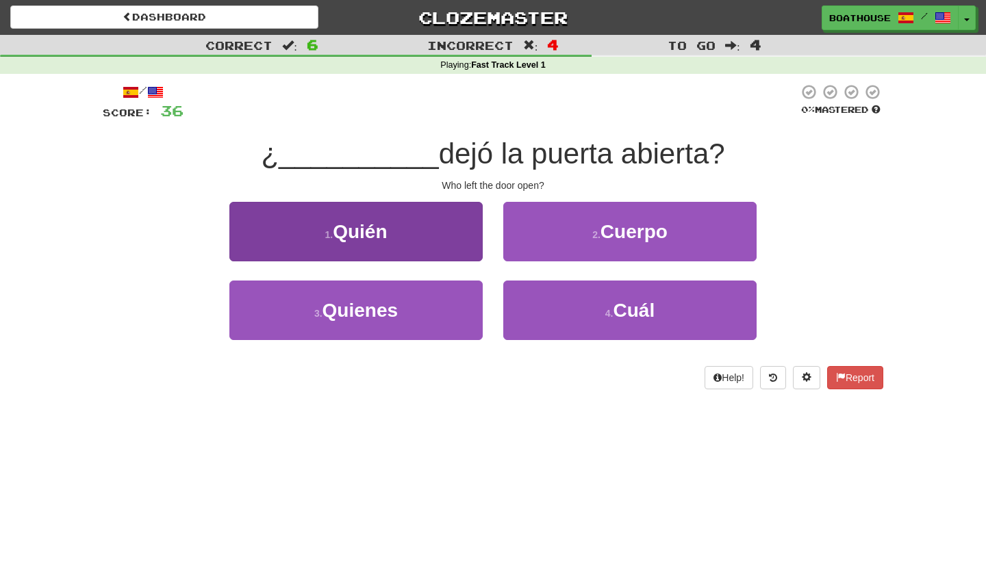
click at [398, 253] on button "1 . Quién" at bounding box center [355, 232] width 253 height 60
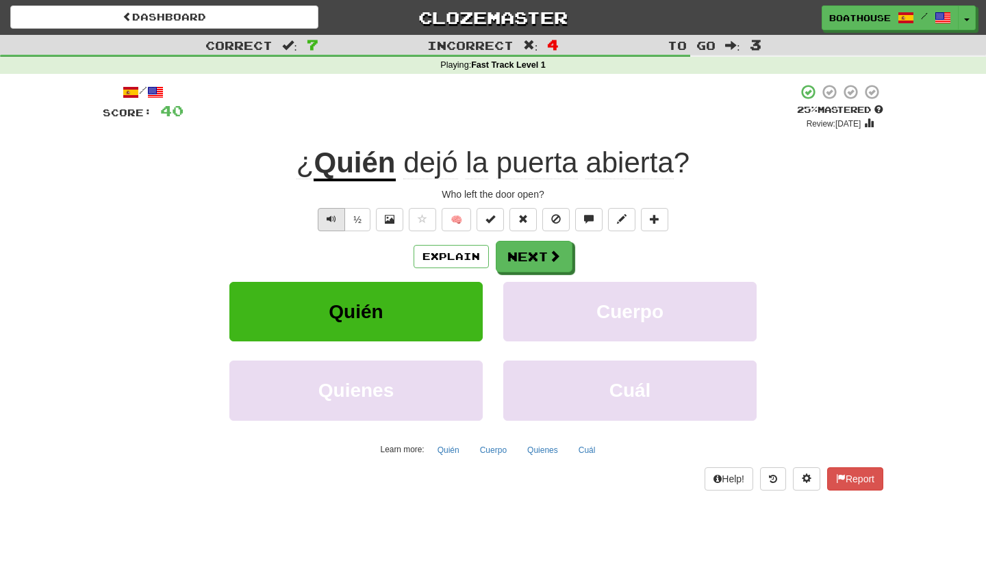
click at [334, 221] on span "Text-to-speech controls" at bounding box center [332, 219] width 10 height 10
click at [325, 214] on button "Text-to-speech controls" at bounding box center [331, 219] width 27 height 23
click at [525, 257] on button "Next" at bounding box center [534, 257] width 77 height 31
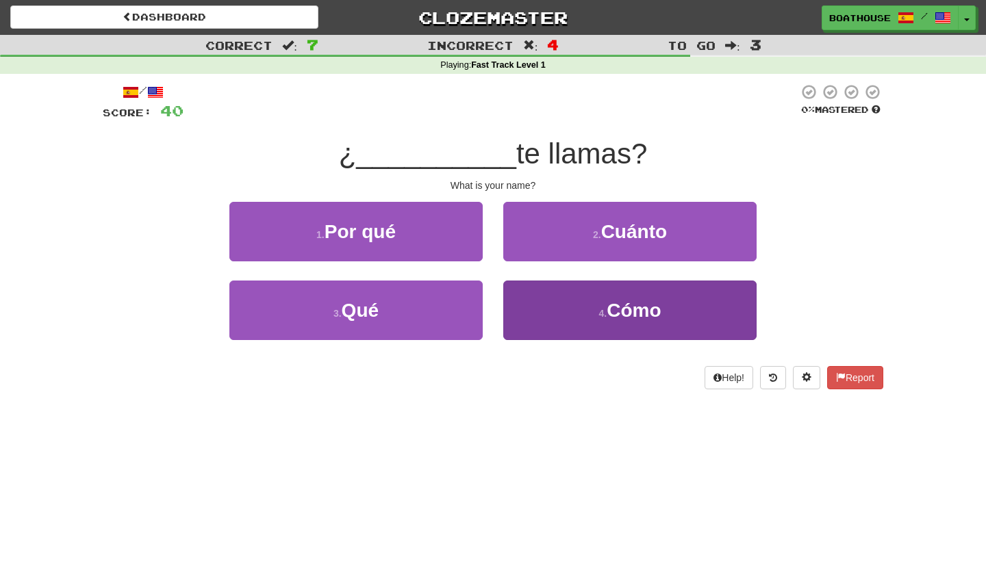
click at [580, 312] on button "4 . Cómo" at bounding box center [629, 311] width 253 height 60
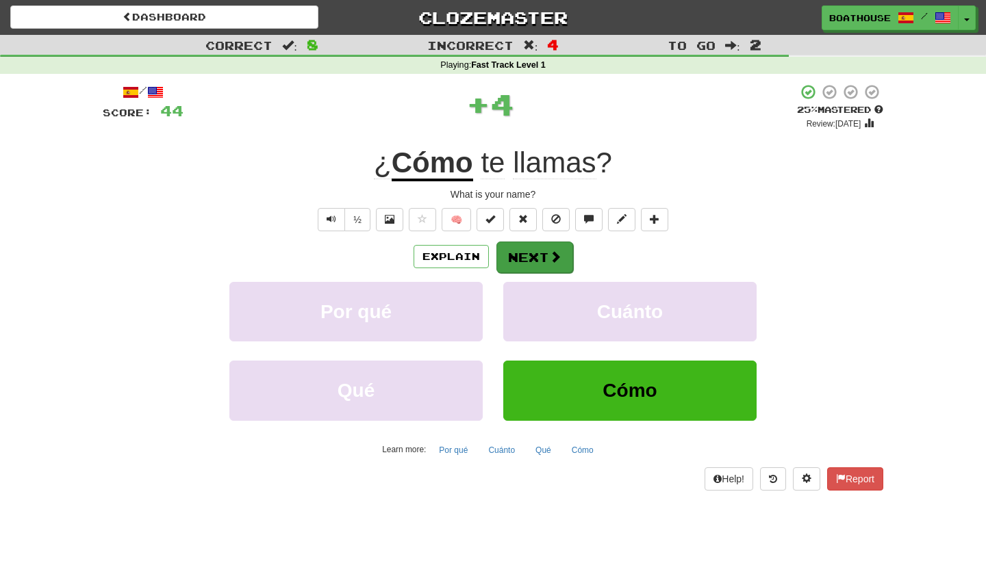
click at [544, 264] on button "Next" at bounding box center [534, 257] width 77 height 31
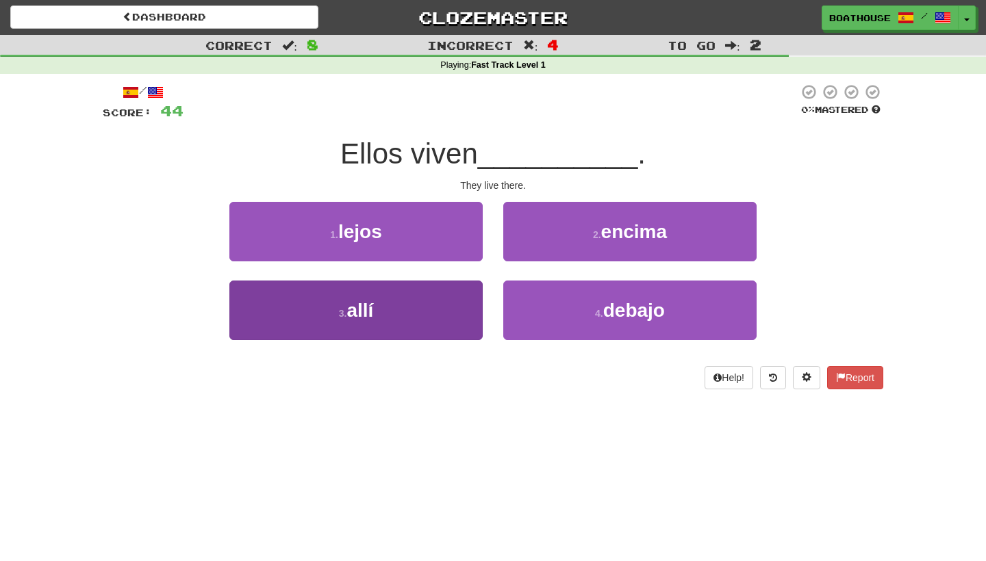
click at [445, 307] on button "3 . allí" at bounding box center [355, 311] width 253 height 60
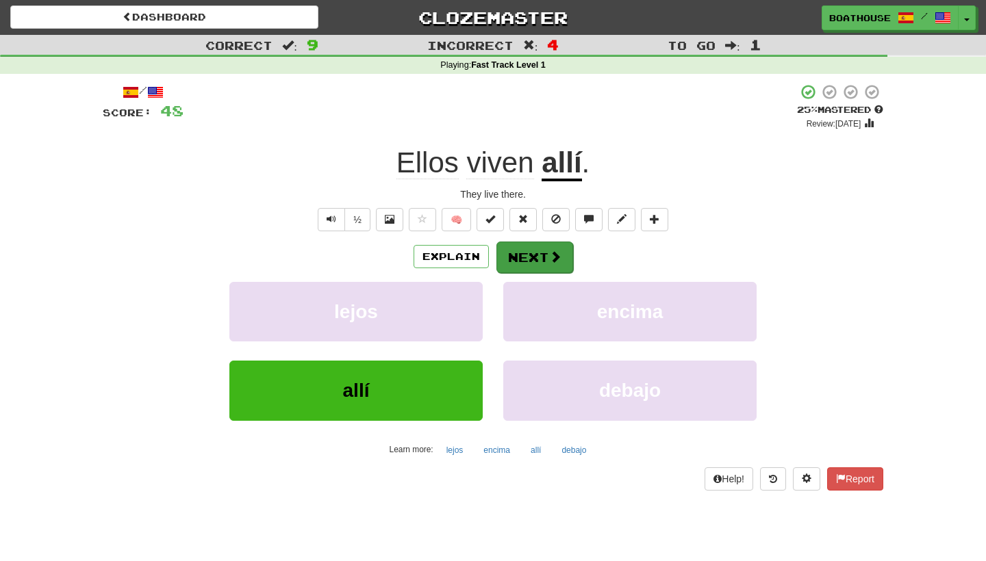
click at [531, 263] on button "Next" at bounding box center [534, 257] width 77 height 31
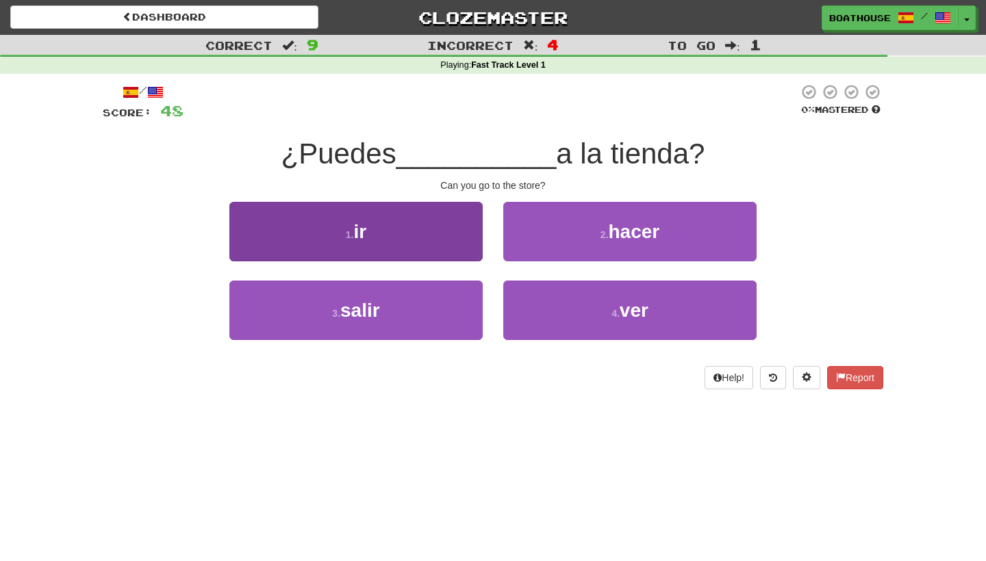
click at [450, 245] on button "1 . ir" at bounding box center [355, 232] width 253 height 60
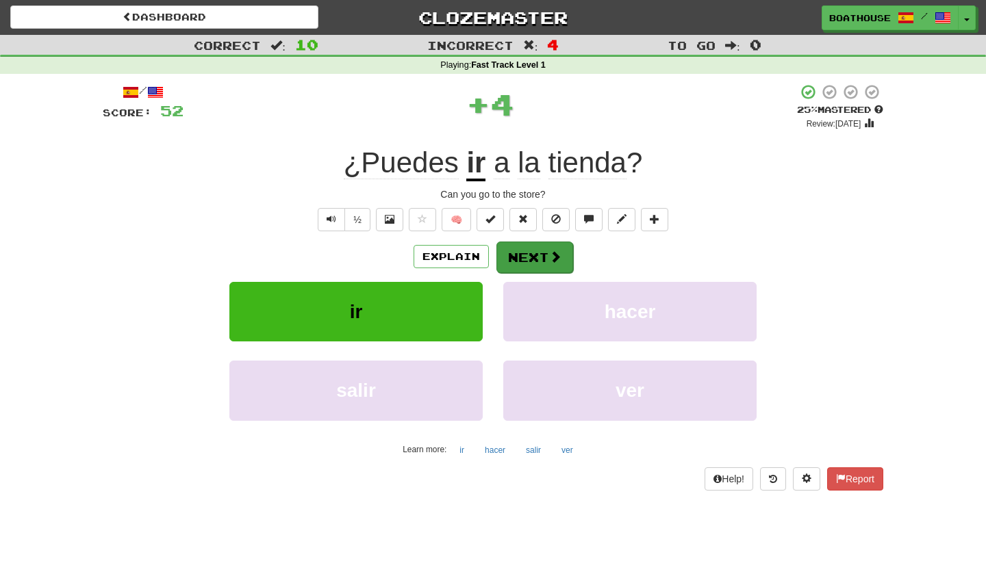
click at [528, 256] on button "Next" at bounding box center [534, 257] width 77 height 31
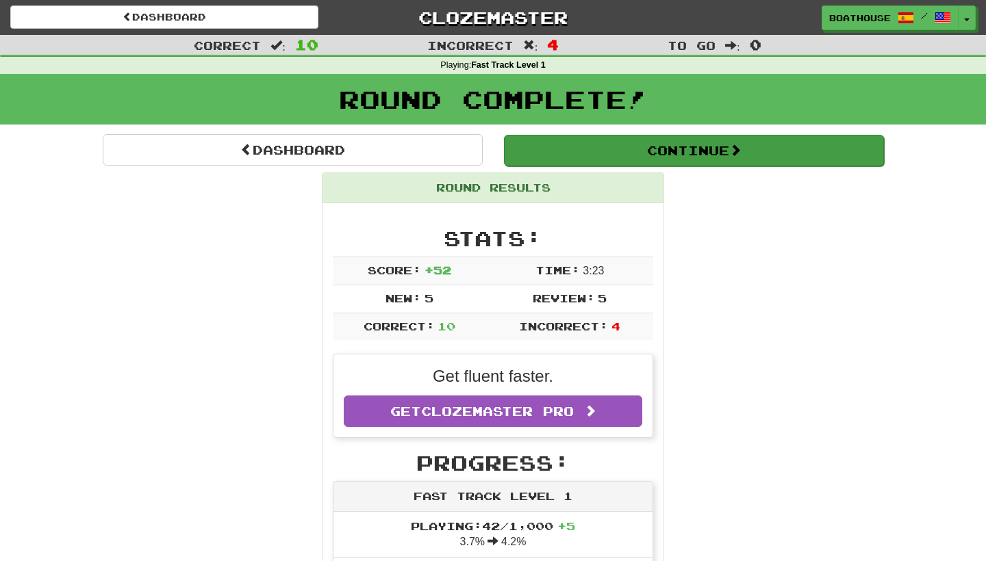
click at [713, 152] on button "Continue" at bounding box center [694, 150] width 380 height 31
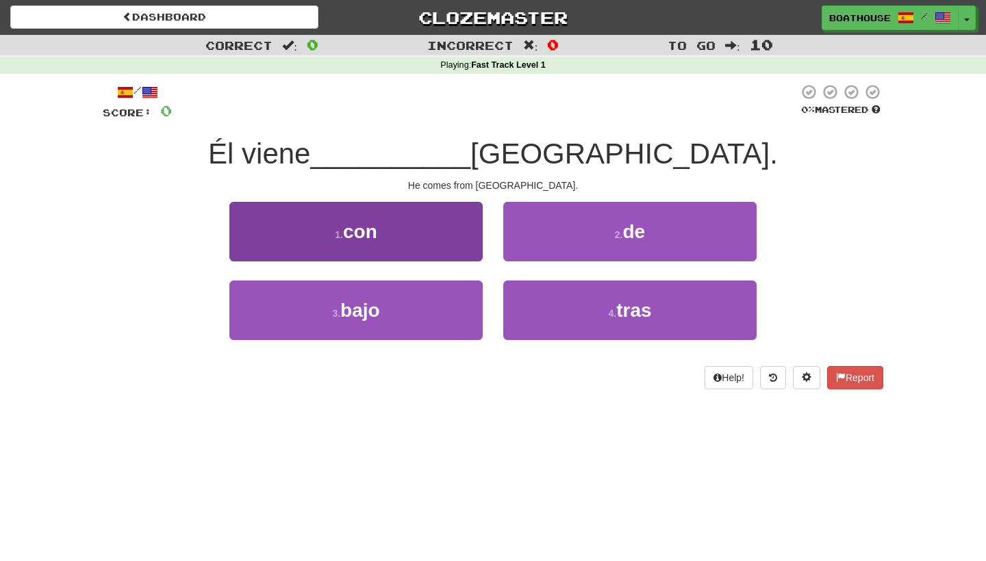
click at [445, 224] on button "1 . con" at bounding box center [355, 232] width 253 height 60
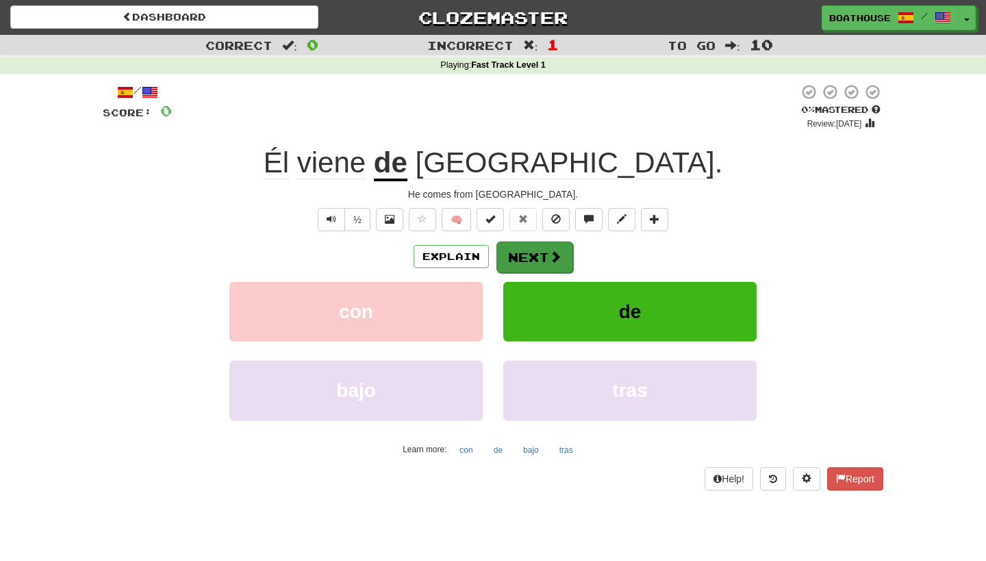
click at [546, 266] on button "Next" at bounding box center [534, 257] width 77 height 31
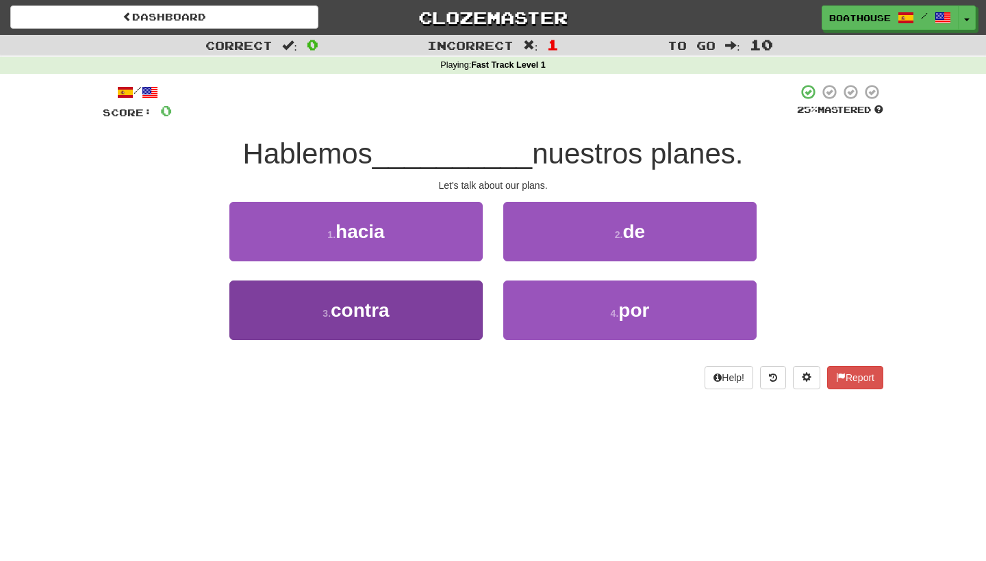
click at [447, 309] on button "3 . contra" at bounding box center [355, 311] width 253 height 60
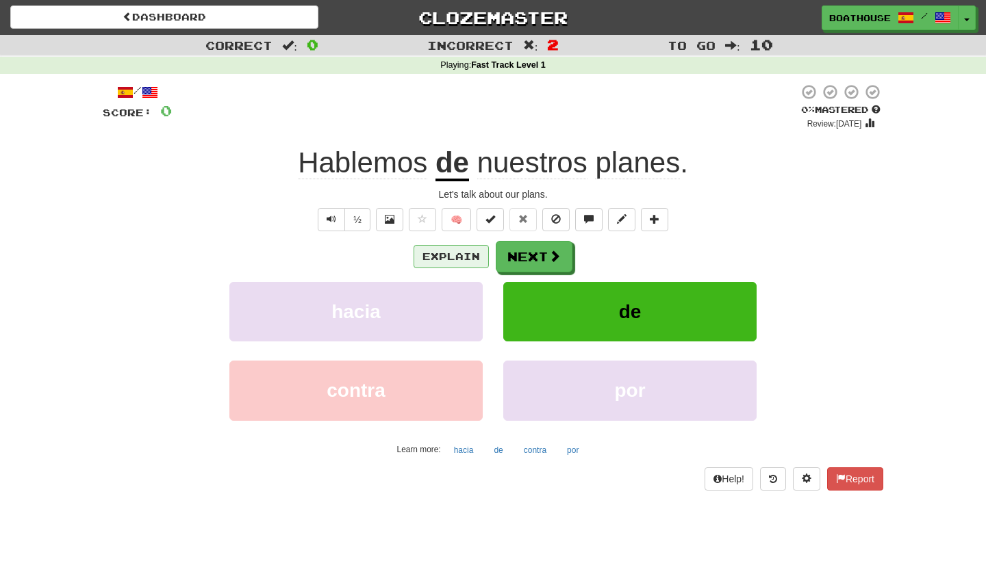
click at [451, 262] on button "Explain" at bounding box center [451, 256] width 75 height 23
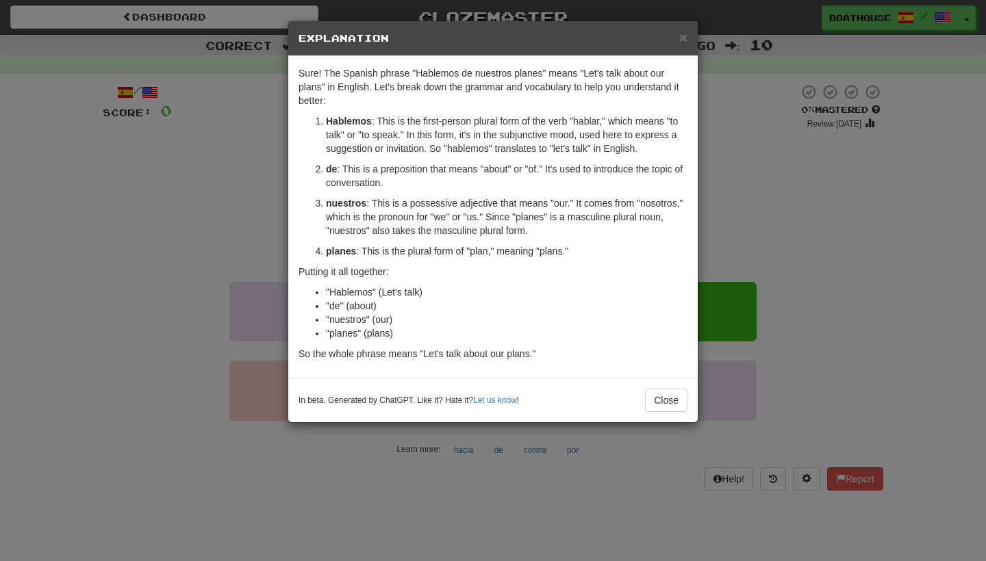
click at [219, 194] on div "× Explanation Sure! The Spanish phrase "Hablemos de nuestros planes" means "Let…" at bounding box center [493, 280] width 986 height 561
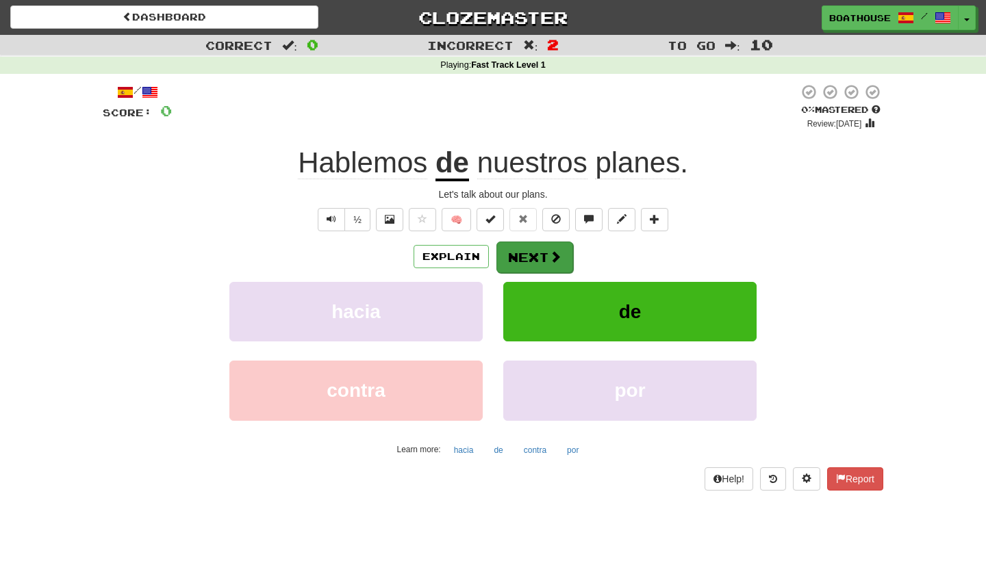
click at [524, 257] on button "Next" at bounding box center [534, 257] width 77 height 31
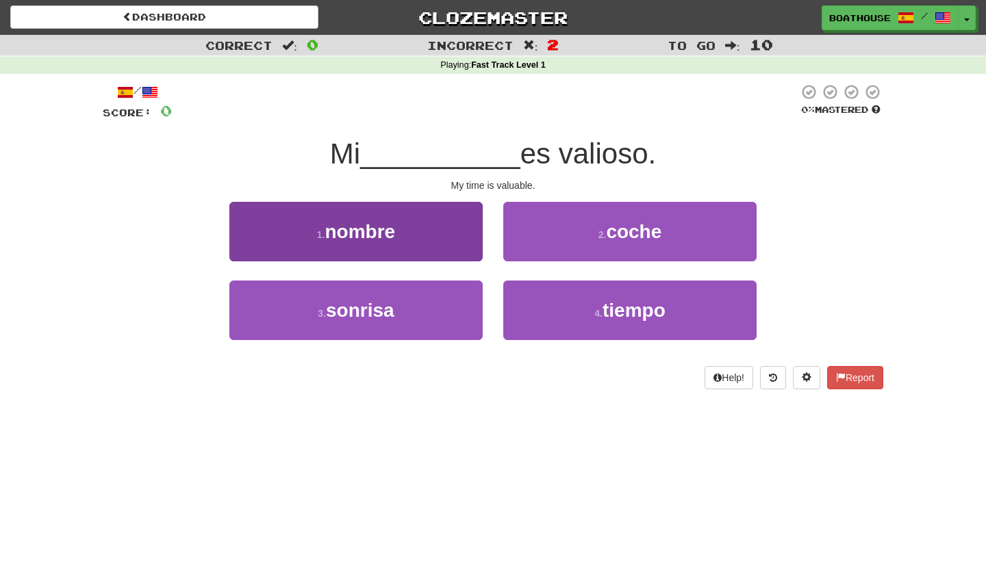
click at [431, 233] on button "1 . nombre" at bounding box center [355, 232] width 253 height 60
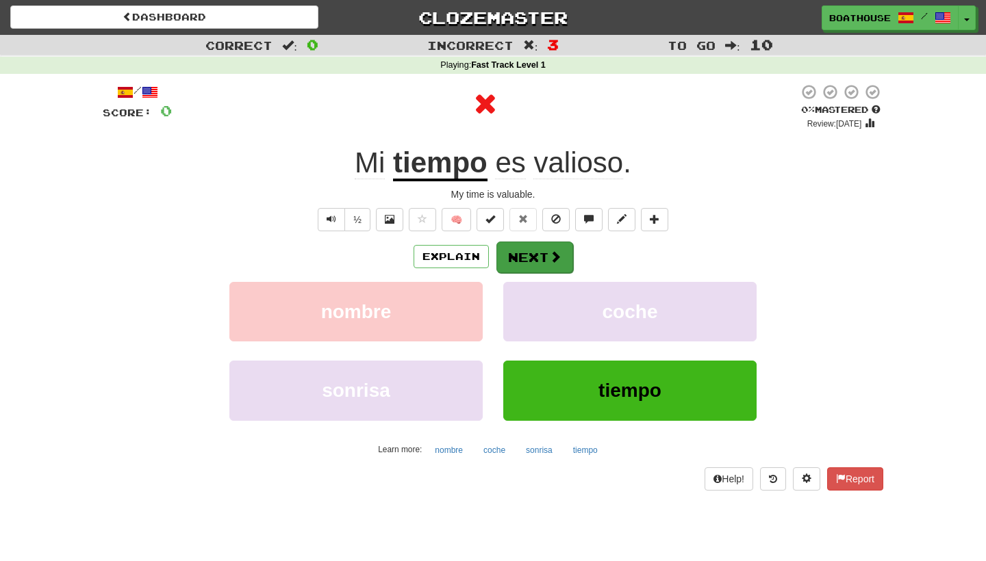
click at [535, 263] on button "Next" at bounding box center [534, 257] width 77 height 31
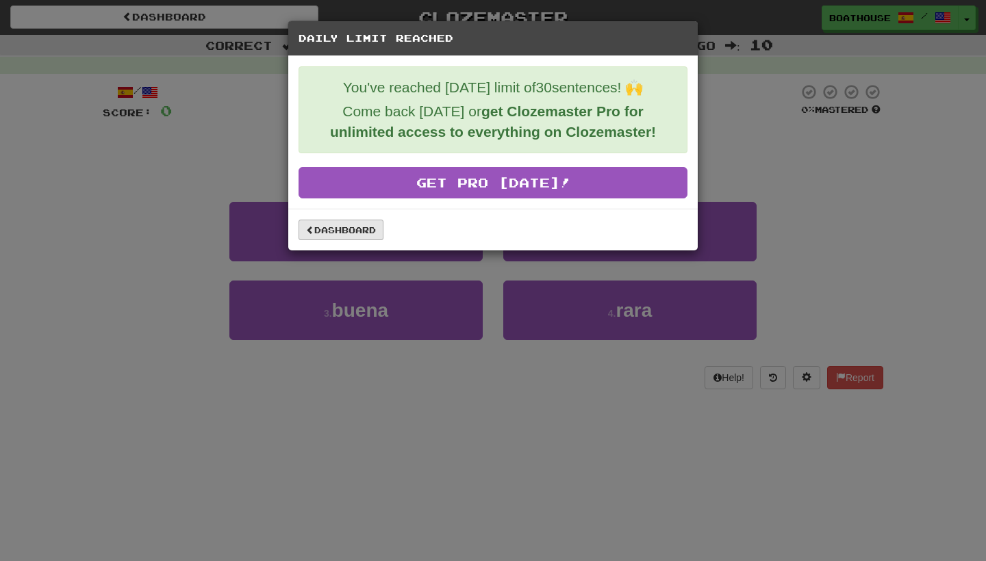
click at [325, 236] on link "Dashboard" at bounding box center [340, 230] width 85 height 21
